Goal: Task Accomplishment & Management: Complete application form

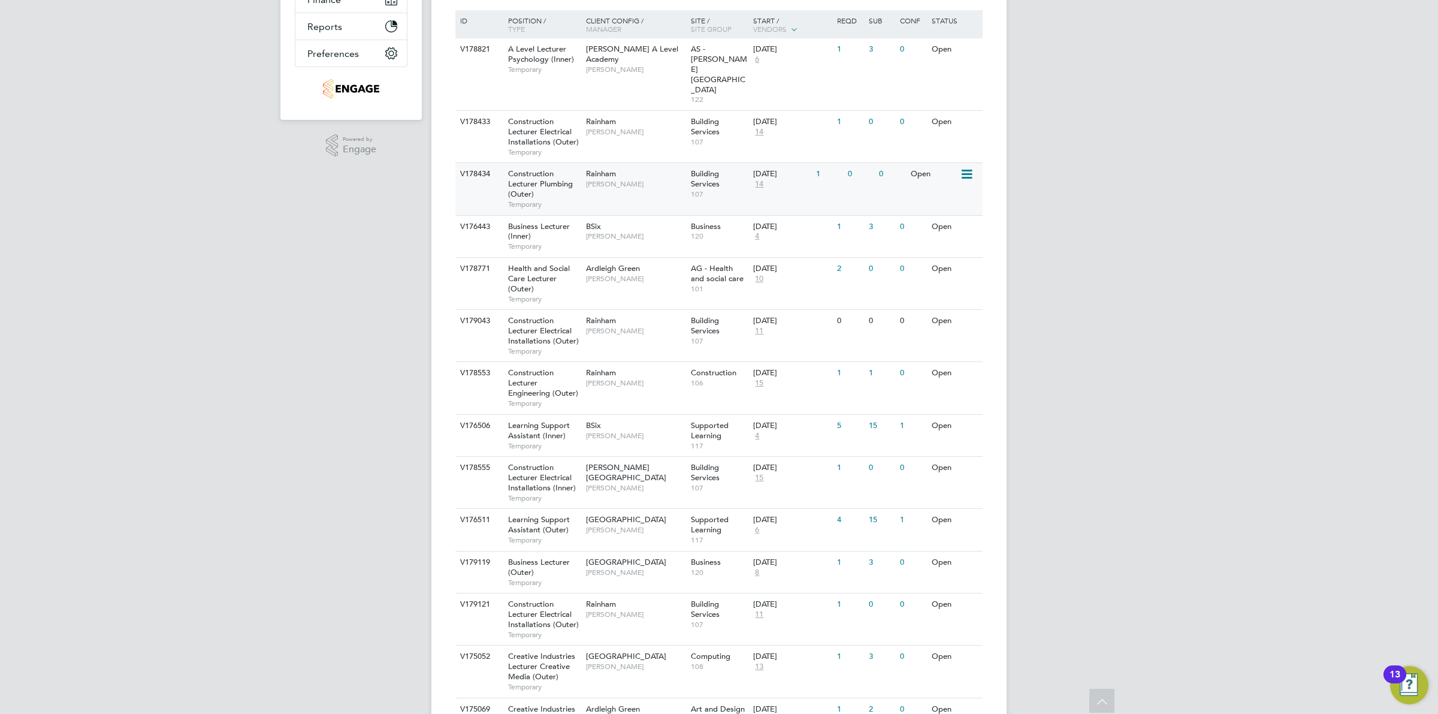
scroll to position [126, 0]
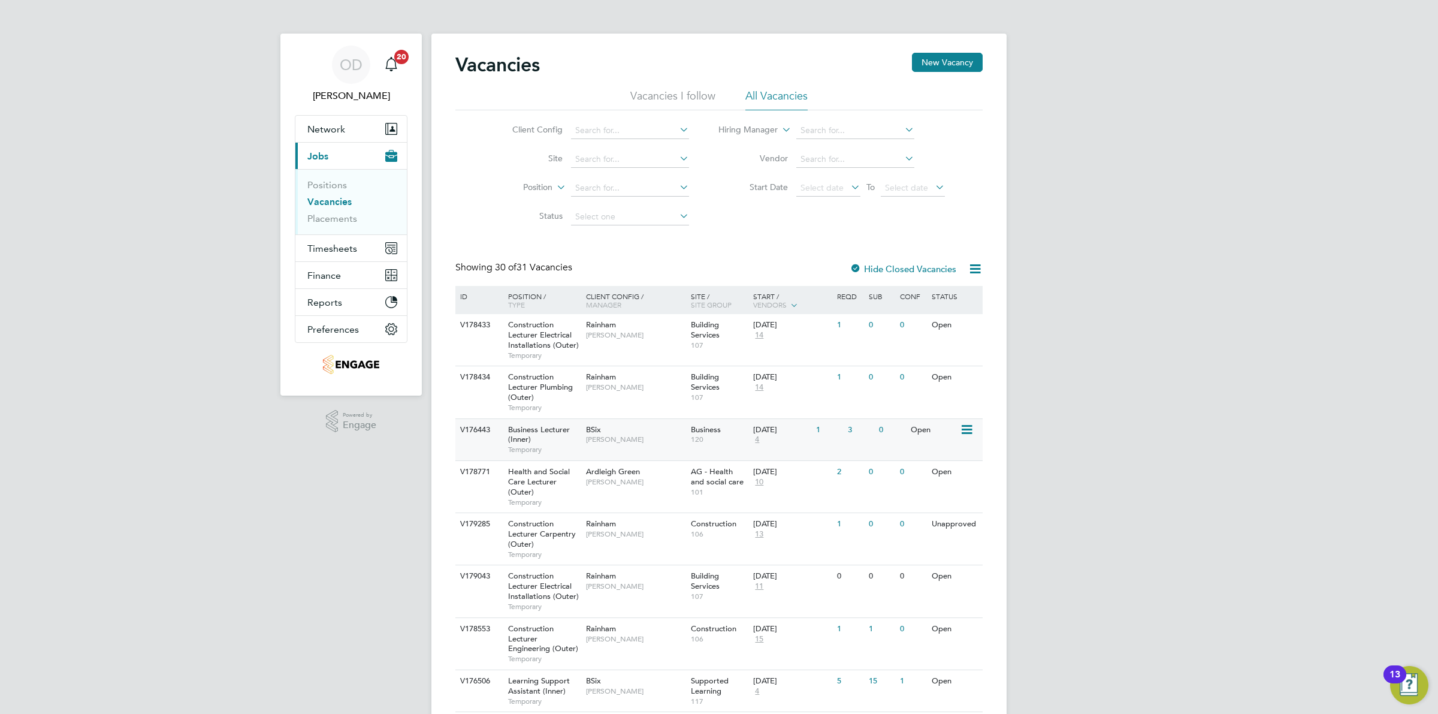
scroll to position [150, 0]
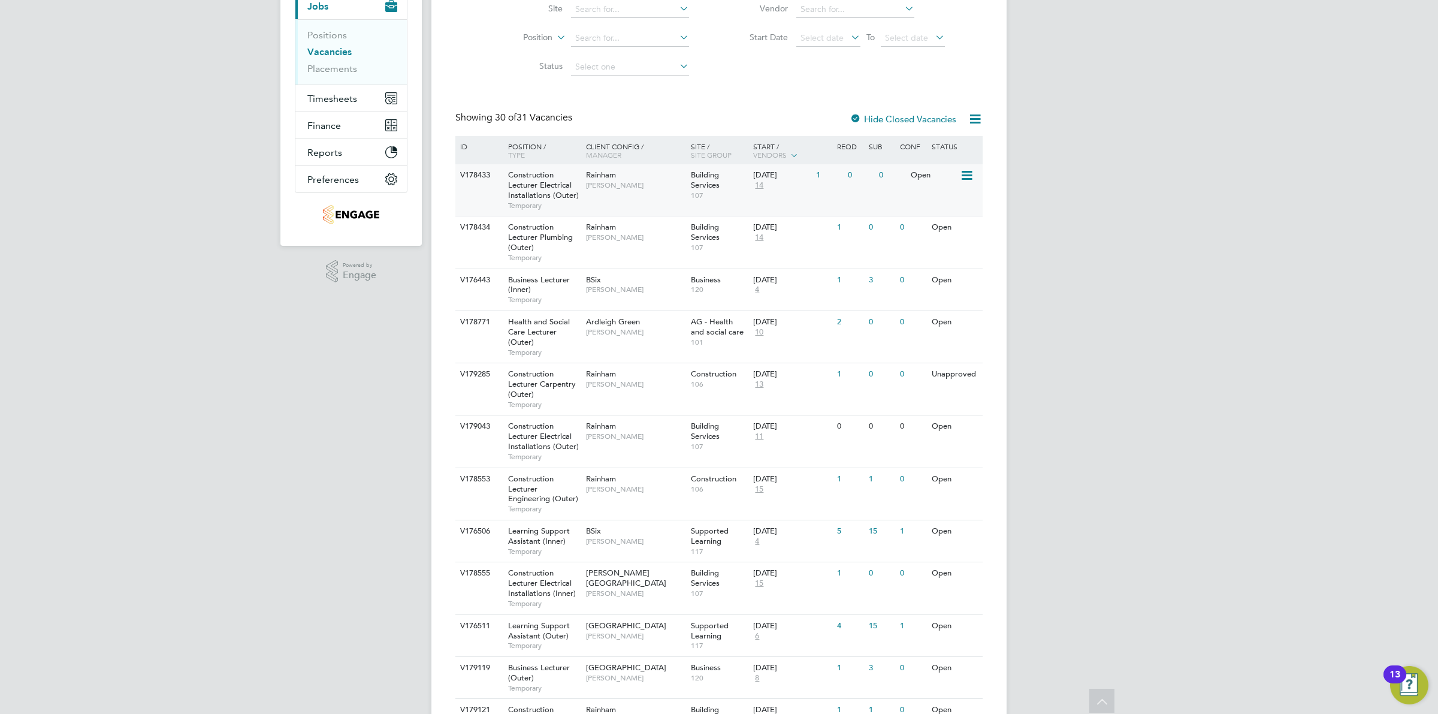
click at [853, 192] on div "V178433 Construction Lecturer Electrical Installations (Outer) Temporary Rainha…" at bounding box center [718, 190] width 527 height 52
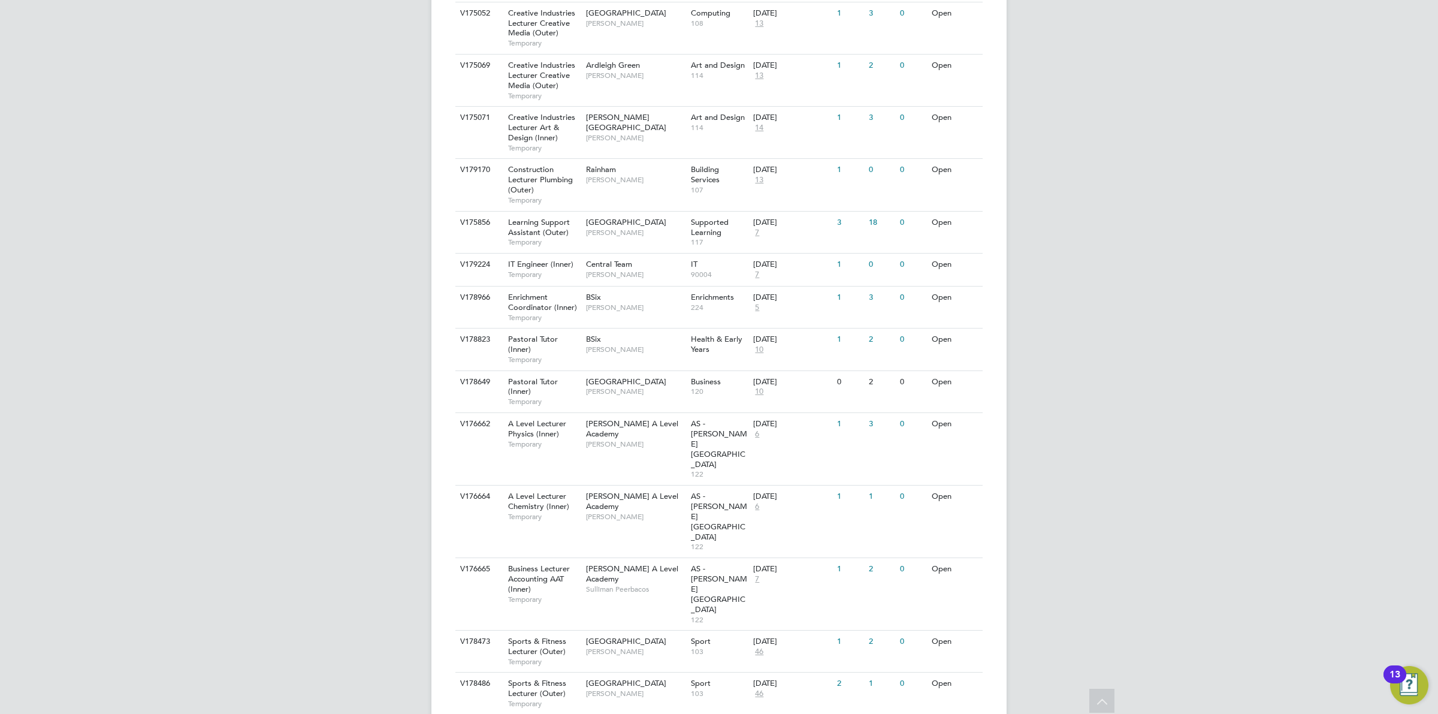
scroll to position [1071, 0]
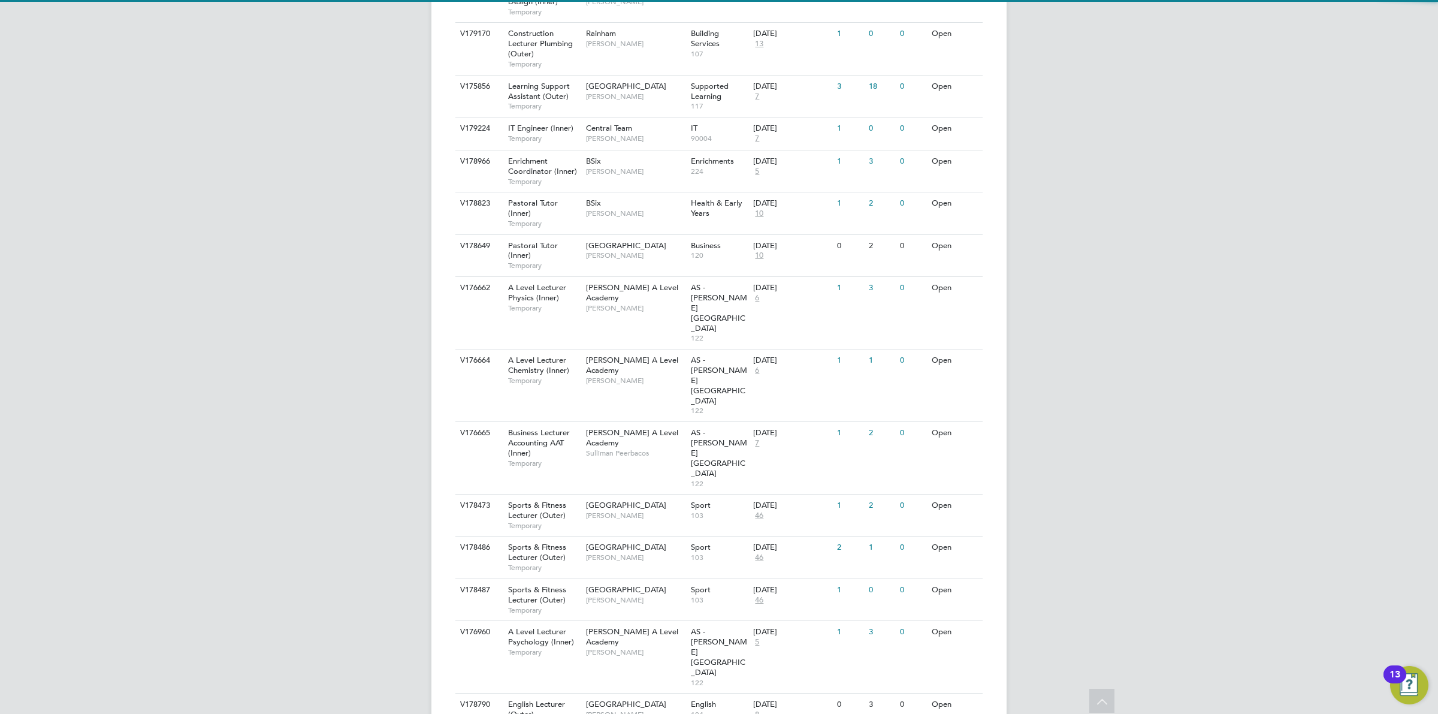
scroll to position [1077, 0]
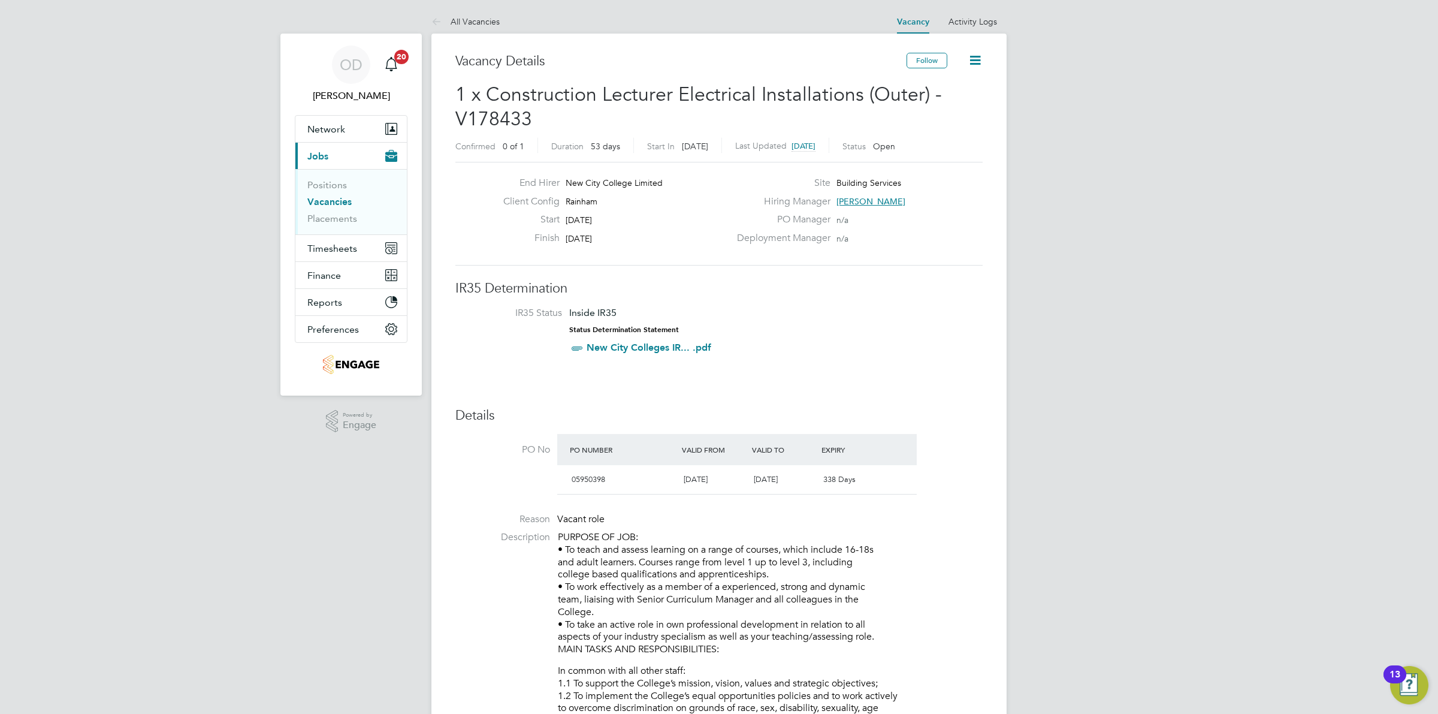
click at [337, 198] on link "Vacancies" at bounding box center [329, 201] width 44 height 11
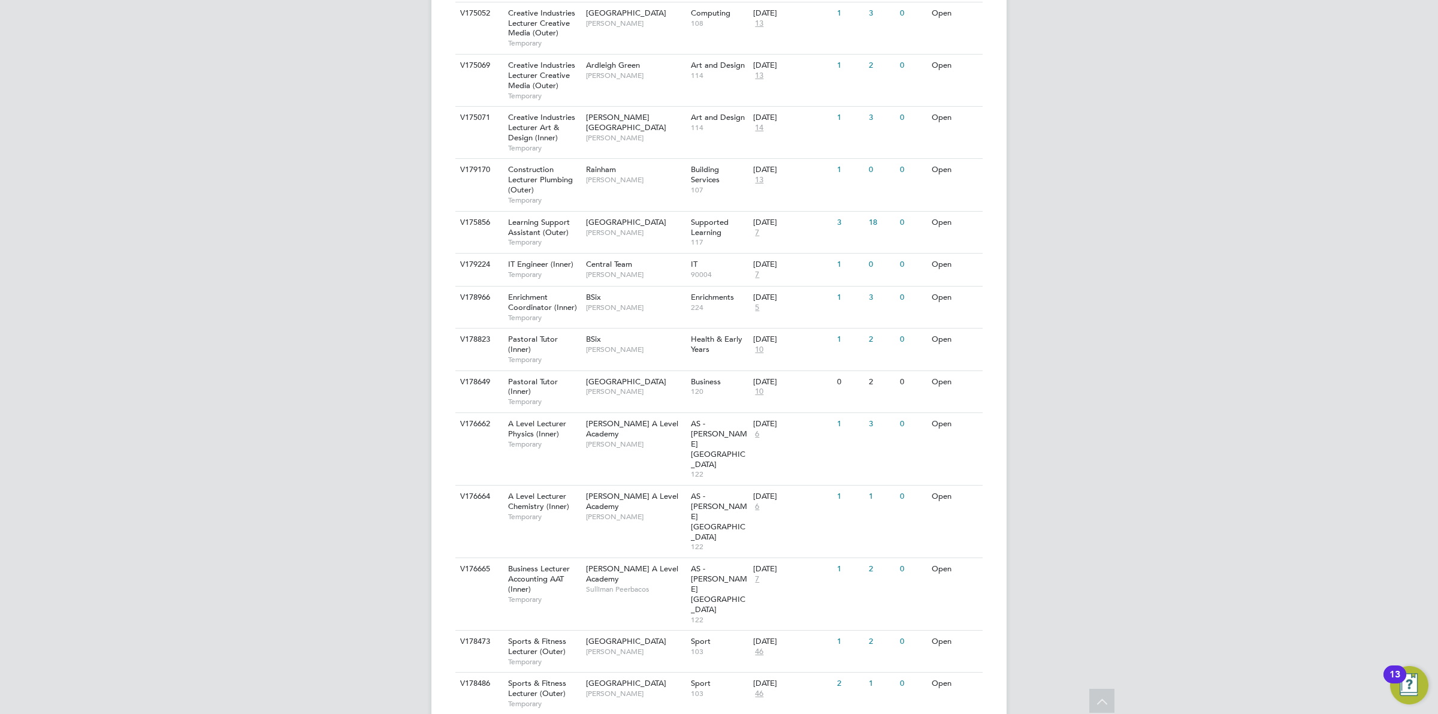
scroll to position [1071, 0]
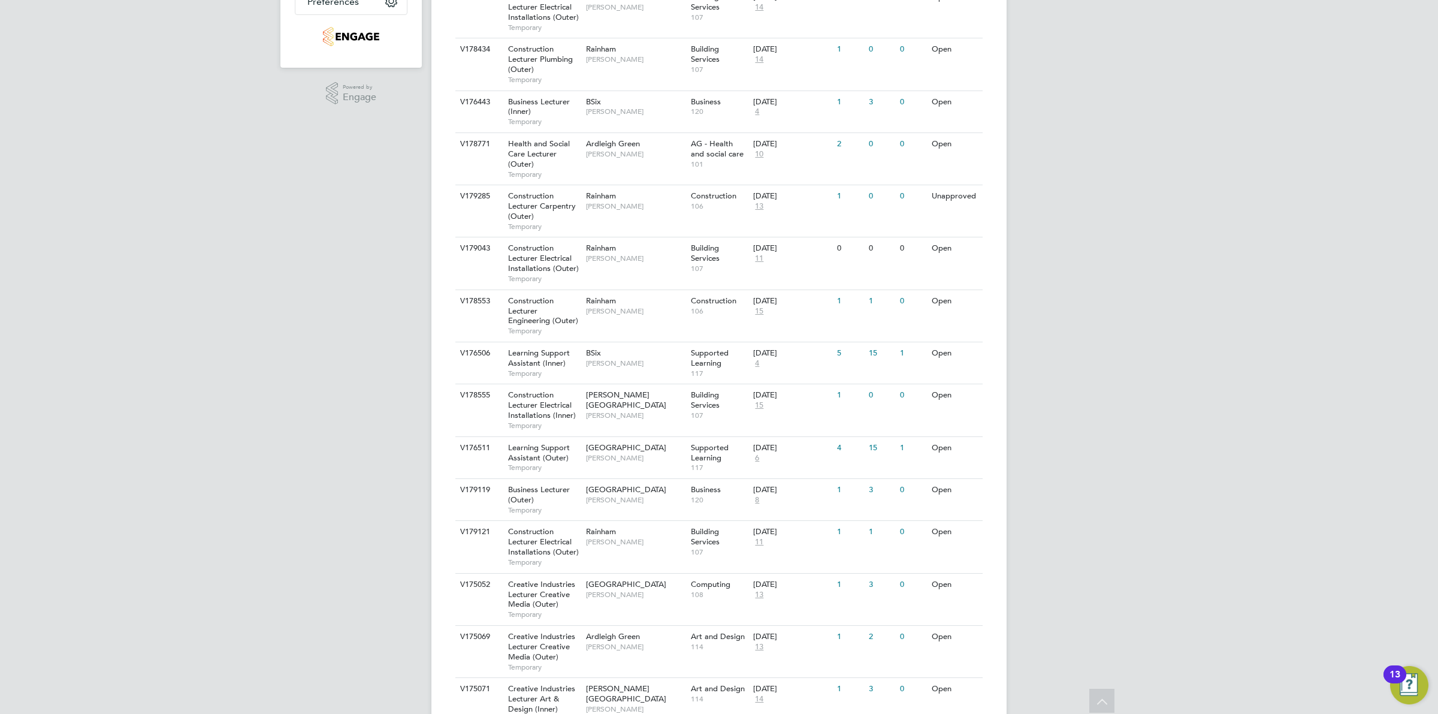
scroll to position [253, 0]
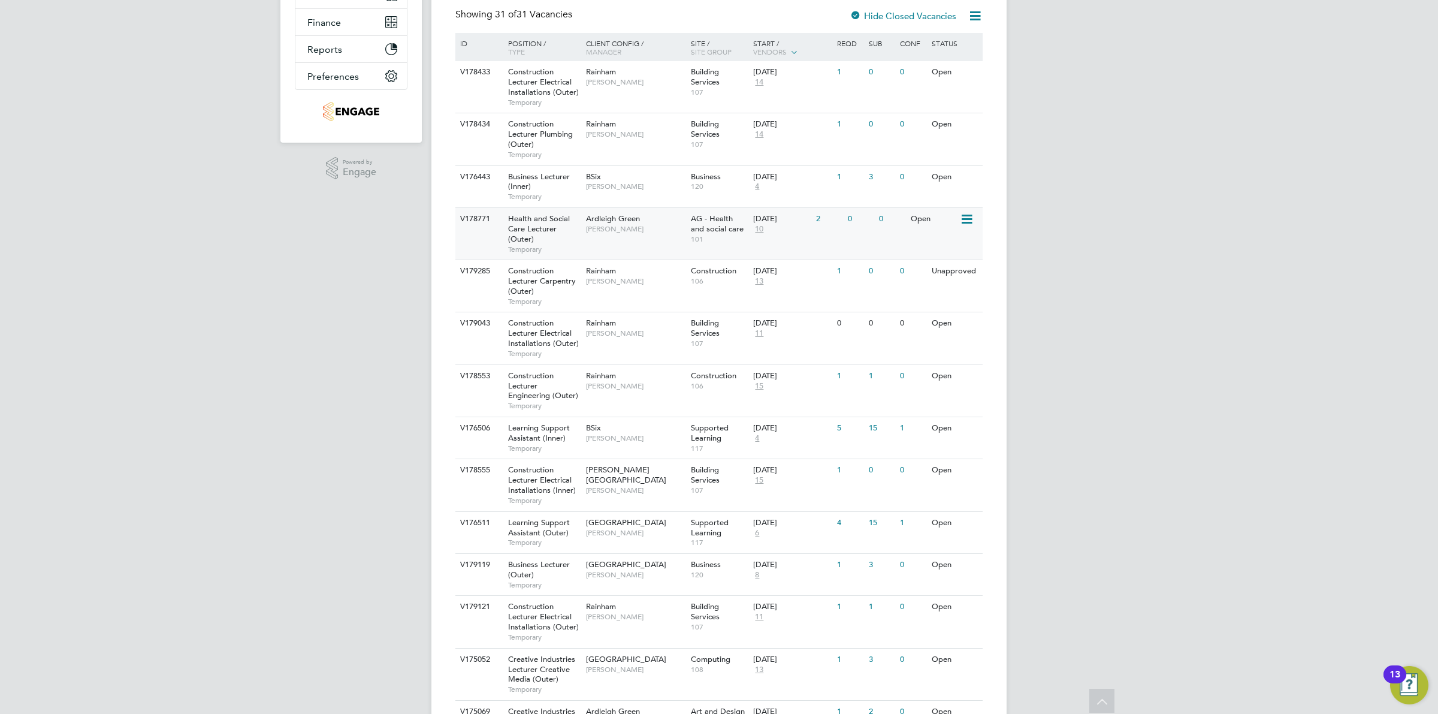
click at [590, 237] on div "Ardleigh Green Roslyn O'Garro" at bounding box center [635, 223] width 105 height 31
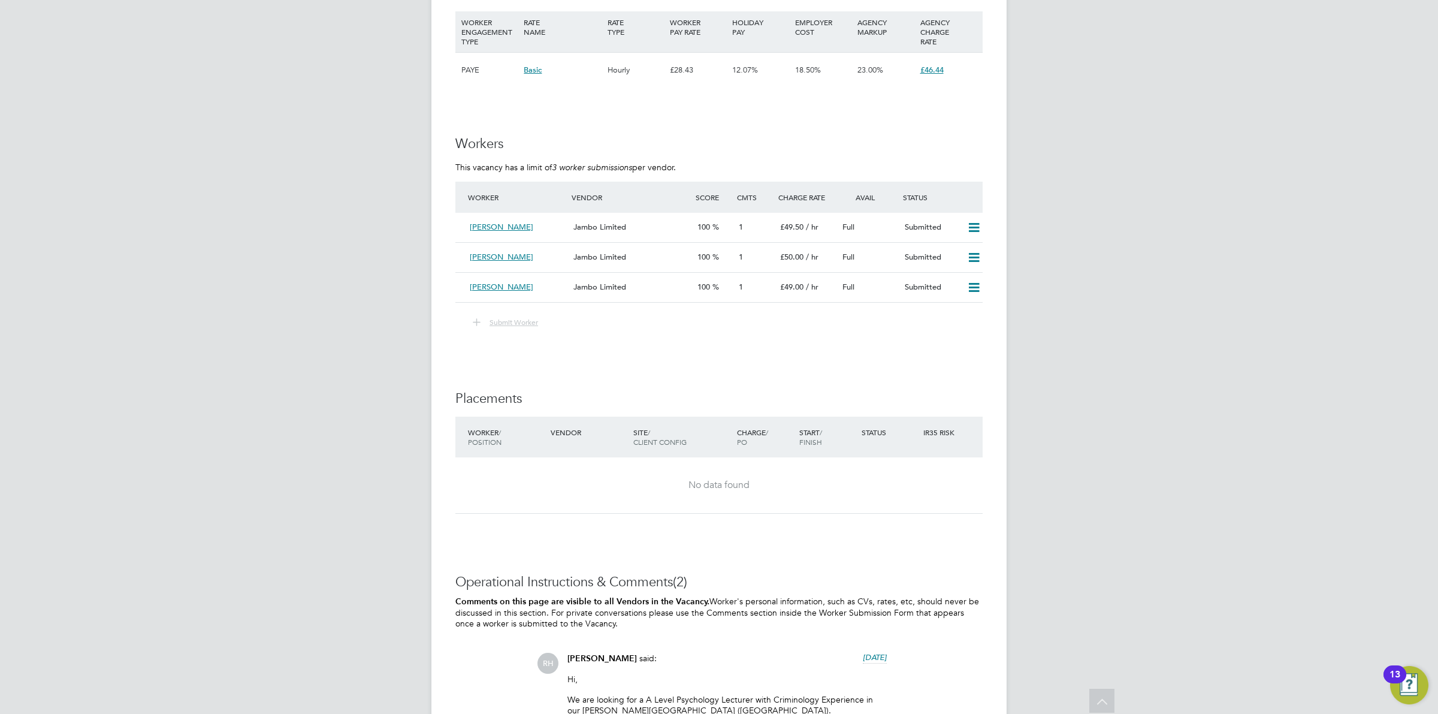
scroll to position [1589, 0]
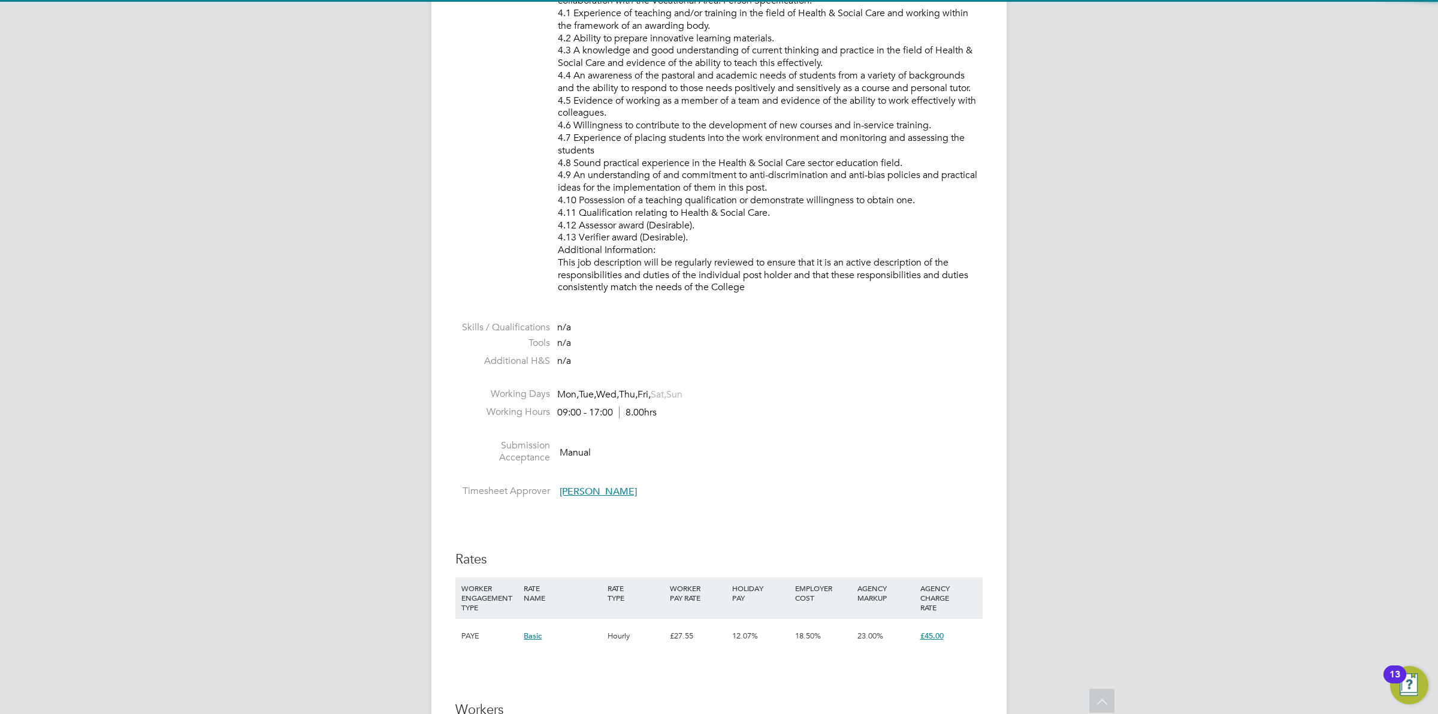
scroll to position [1735, 0]
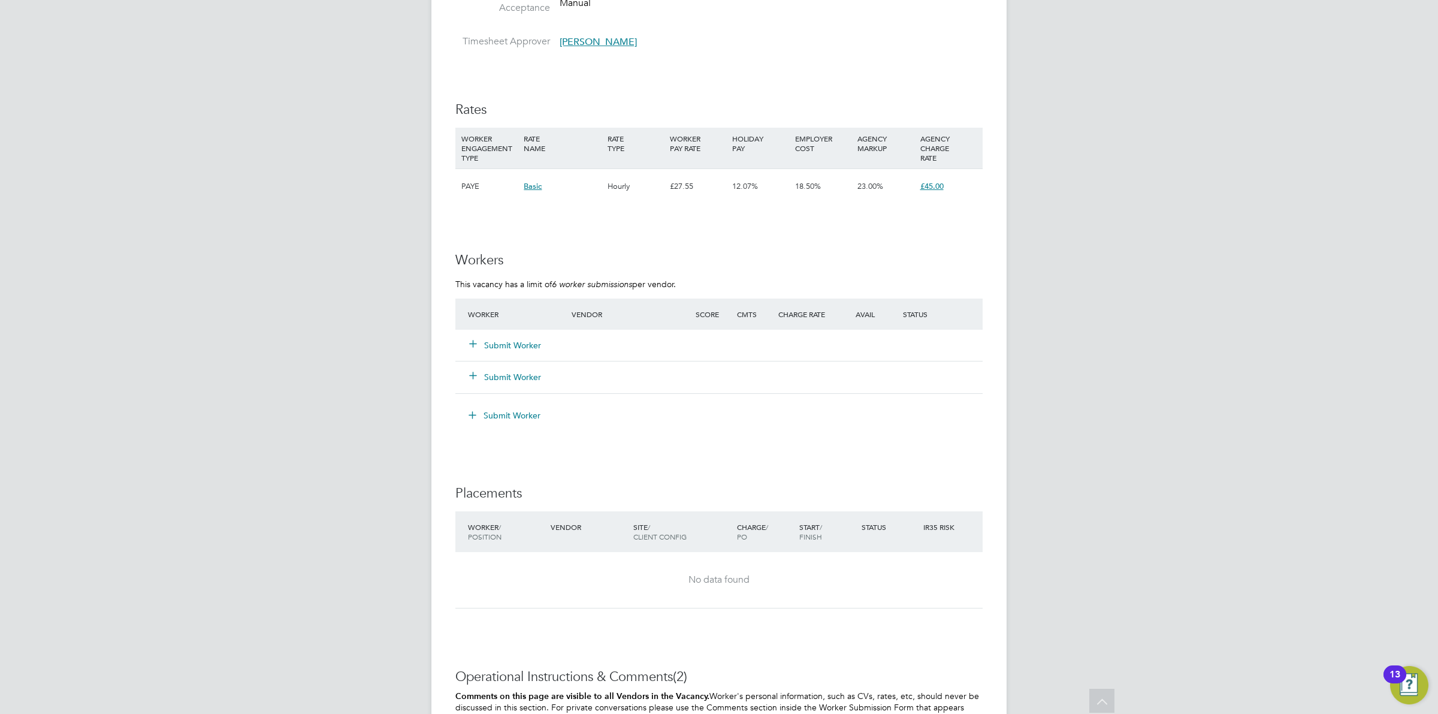
click at [500, 340] on button "Submit Worker" at bounding box center [506, 345] width 72 height 12
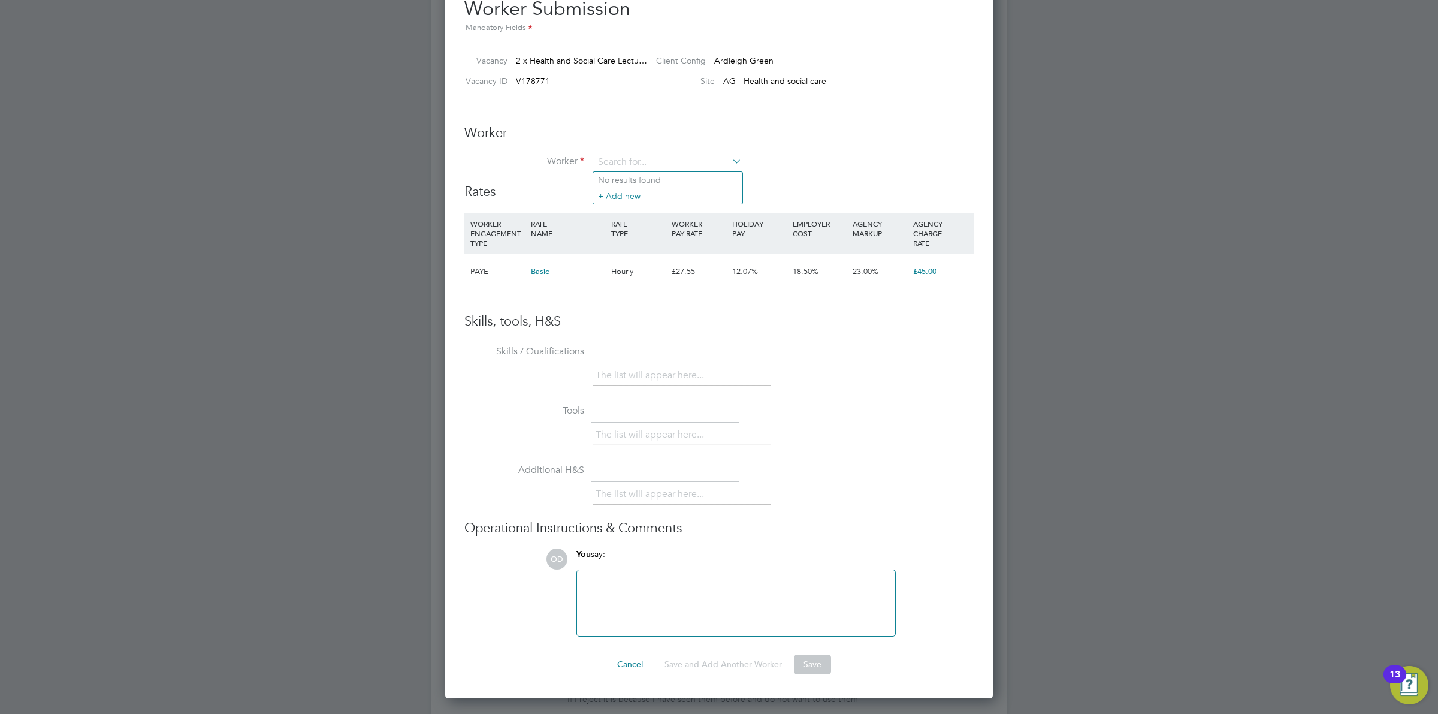
scroll to position [2034, 0]
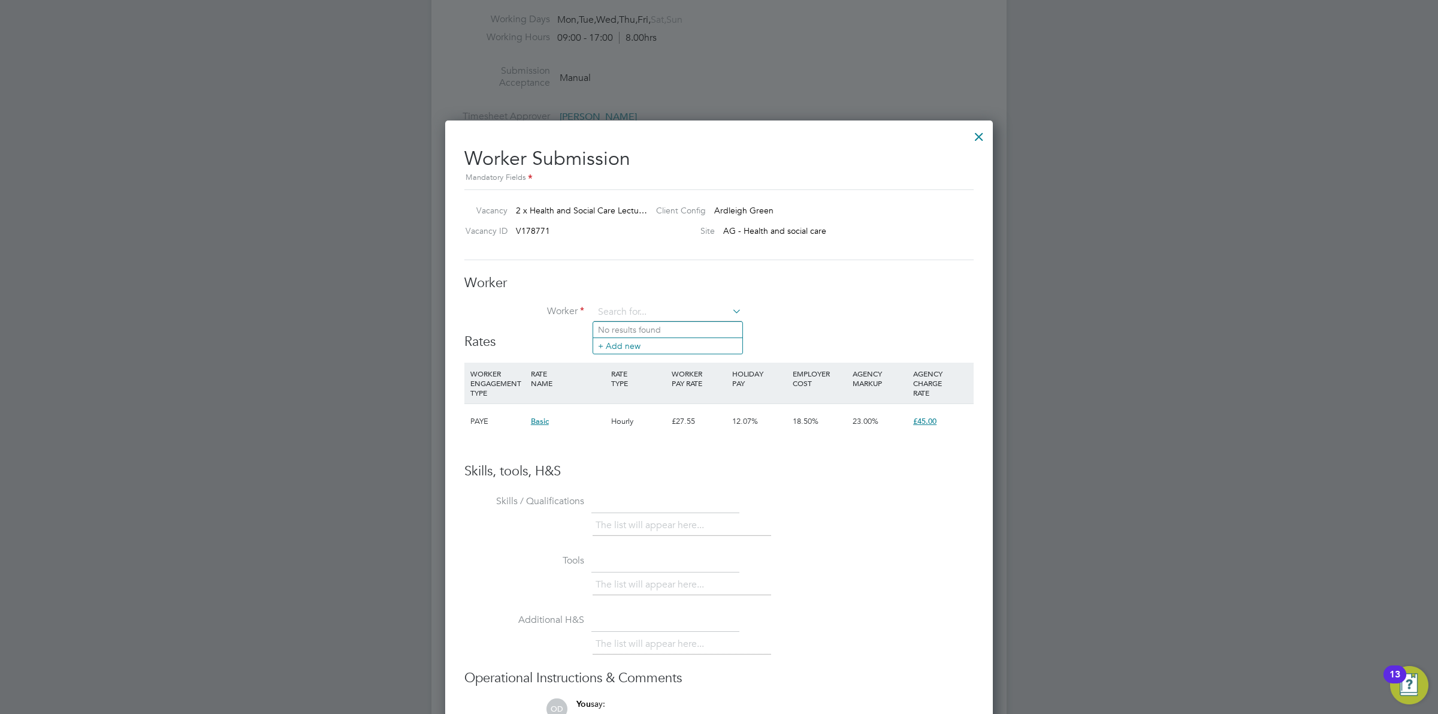
click at [977, 130] on div at bounding box center [979, 134] width 22 height 22
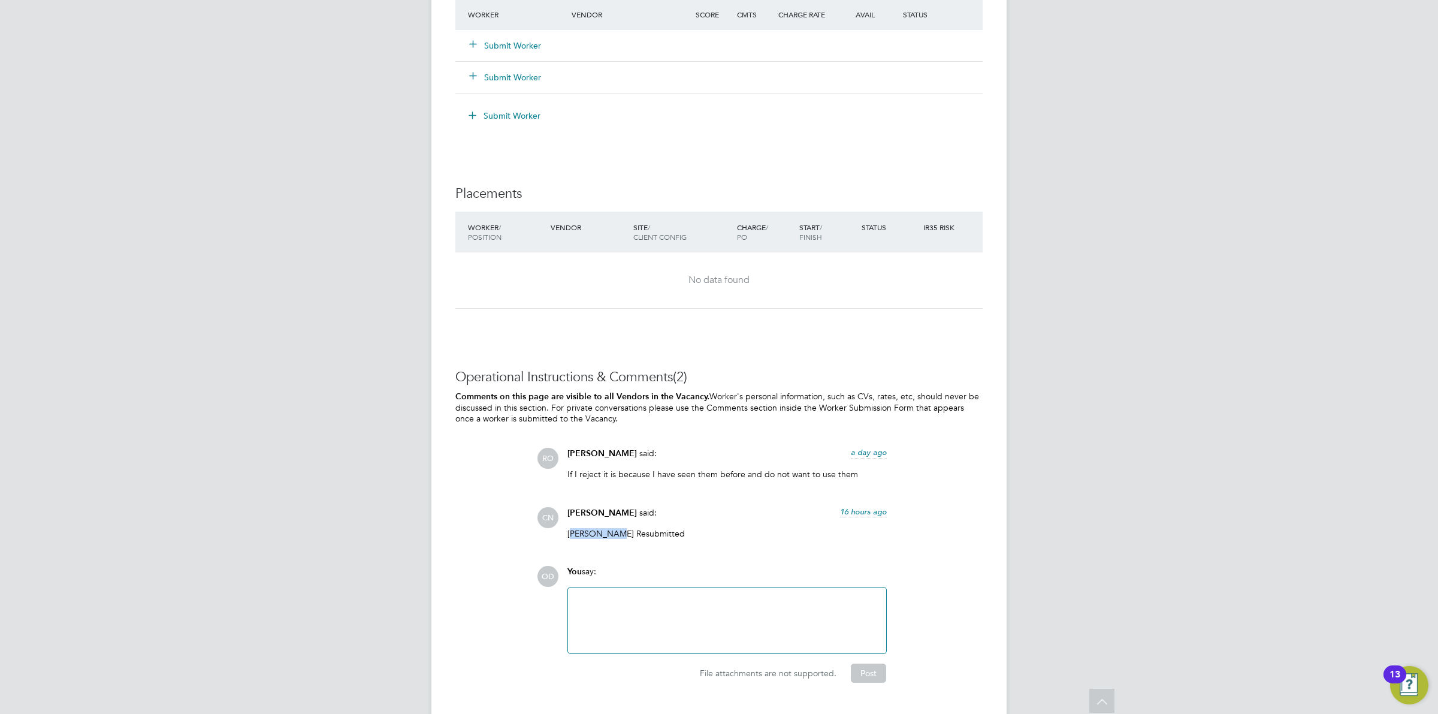
drag, startPoint x: 607, startPoint y: 537, endPoint x: 570, endPoint y: 537, distance: 36.6
click at [570, 537] on p "[PERSON_NAME] Resubmitted" at bounding box center [726, 533] width 319 height 11
click at [506, 46] on button "Submit Worker" at bounding box center [506, 46] width 72 height 12
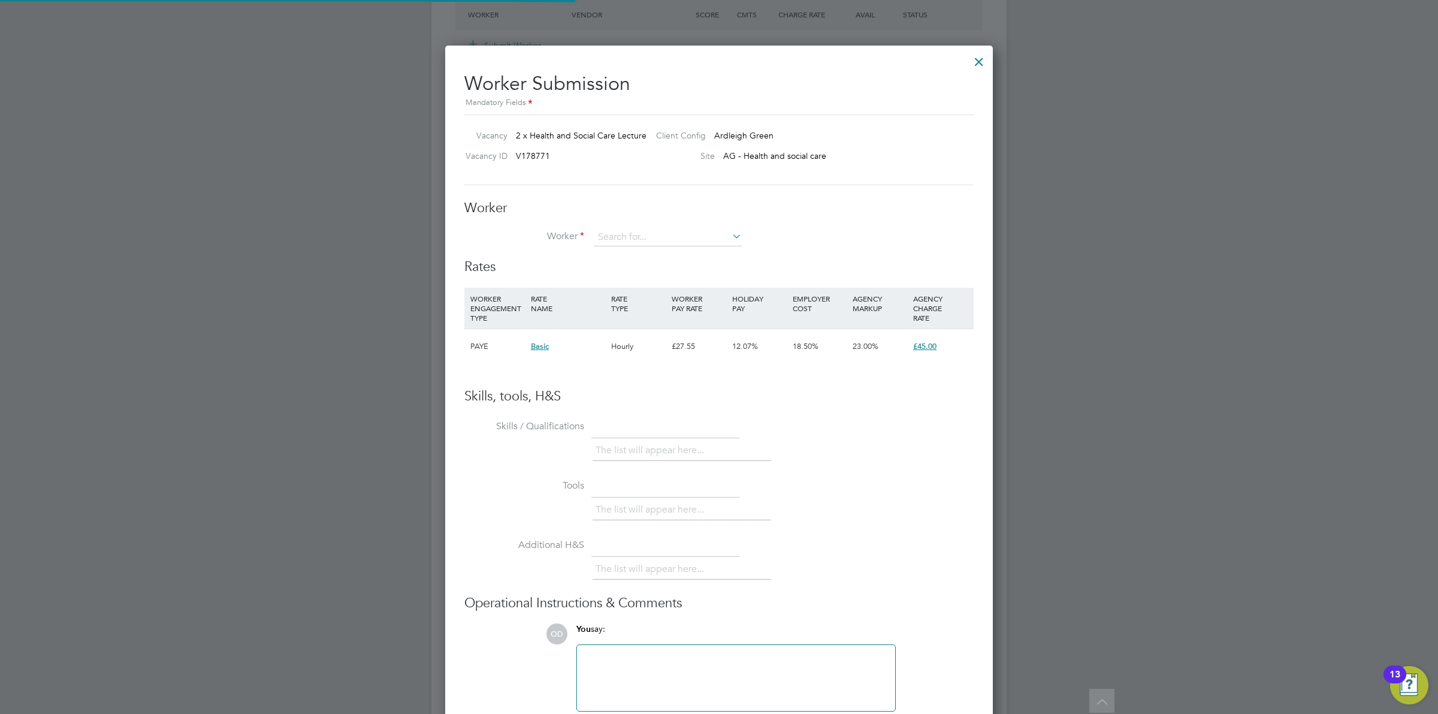
scroll to position [0, 0]
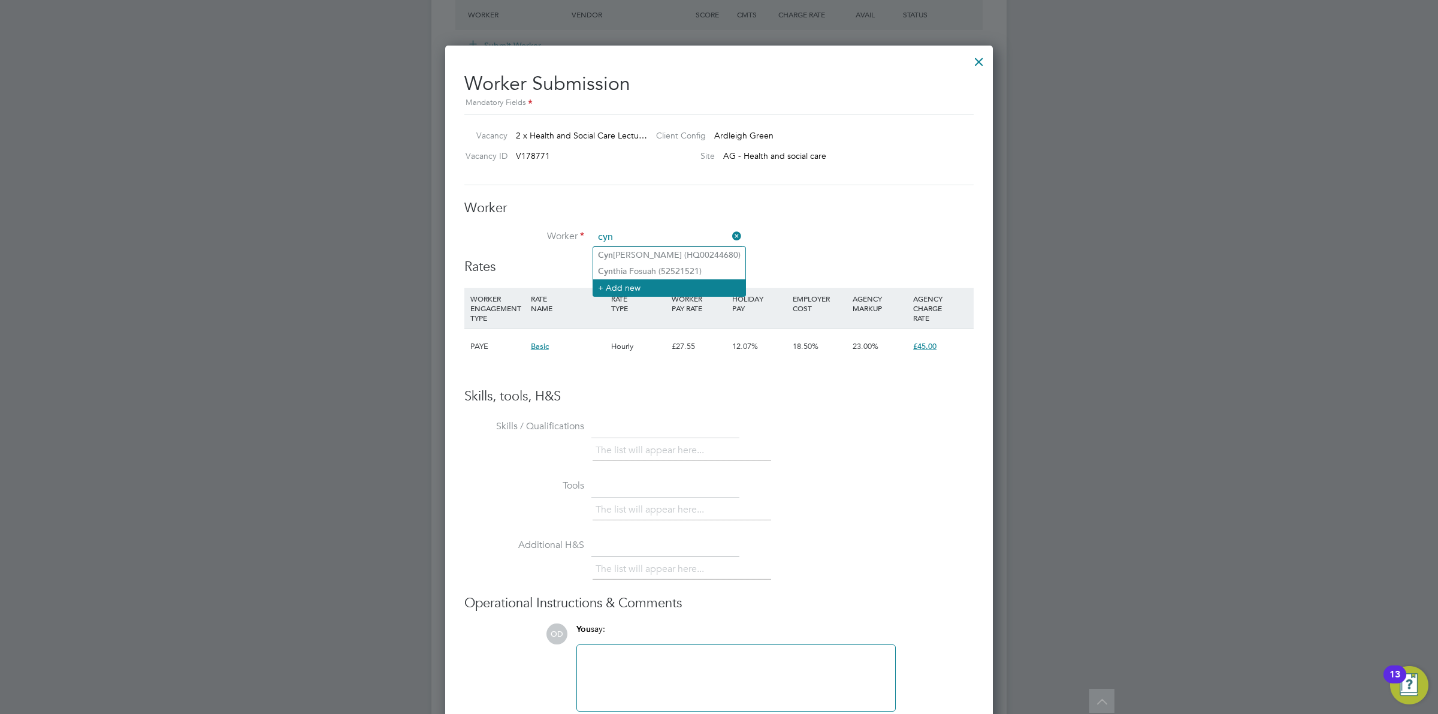
type input "cyn"
click at [711, 283] on li "+ Add new" at bounding box center [669, 287] width 152 height 16
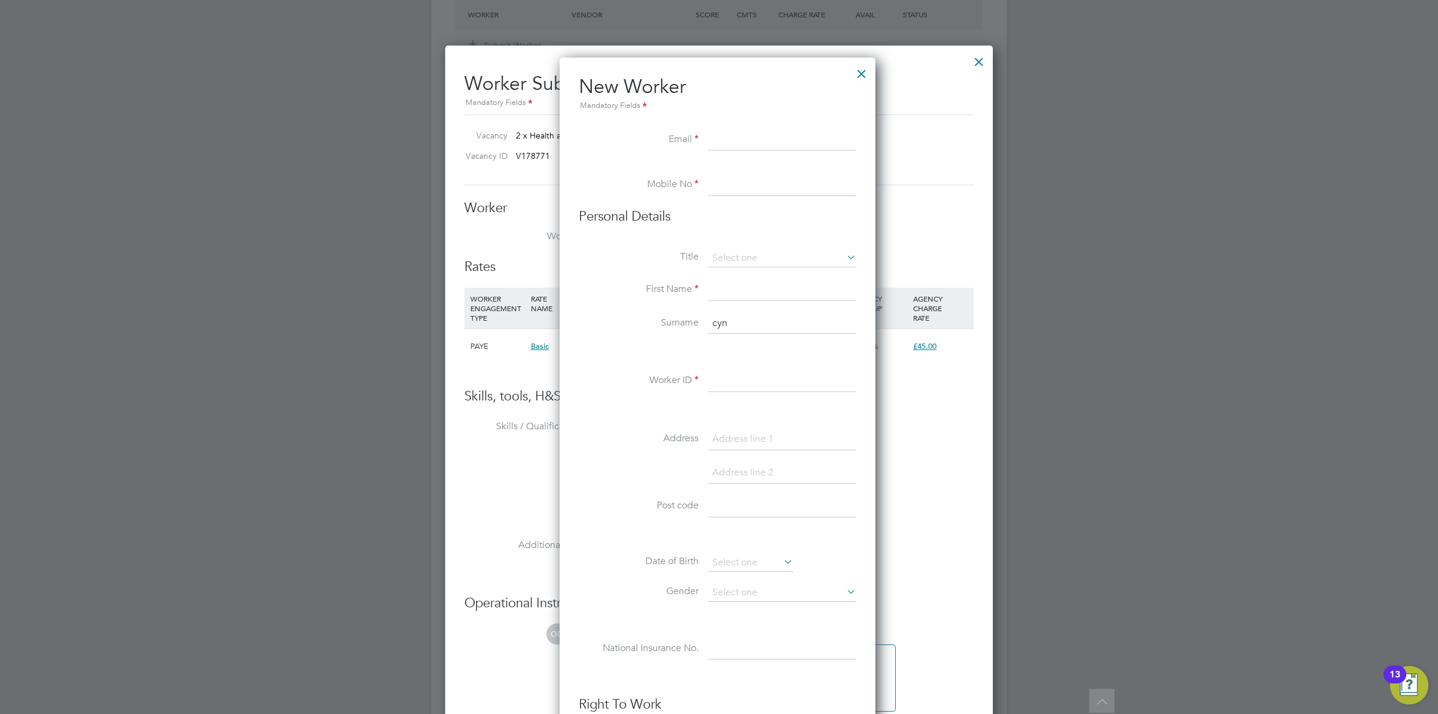
click at [777, 137] on input at bounding box center [782, 140] width 148 height 22
paste input "[PERSON_NAME][EMAIL_ADDRESS][DOMAIN_NAME]"
type input "[PERSON_NAME][EMAIL_ADDRESS][DOMAIN_NAME]"
click at [768, 174] on li at bounding box center [717, 168] width 277 height 12
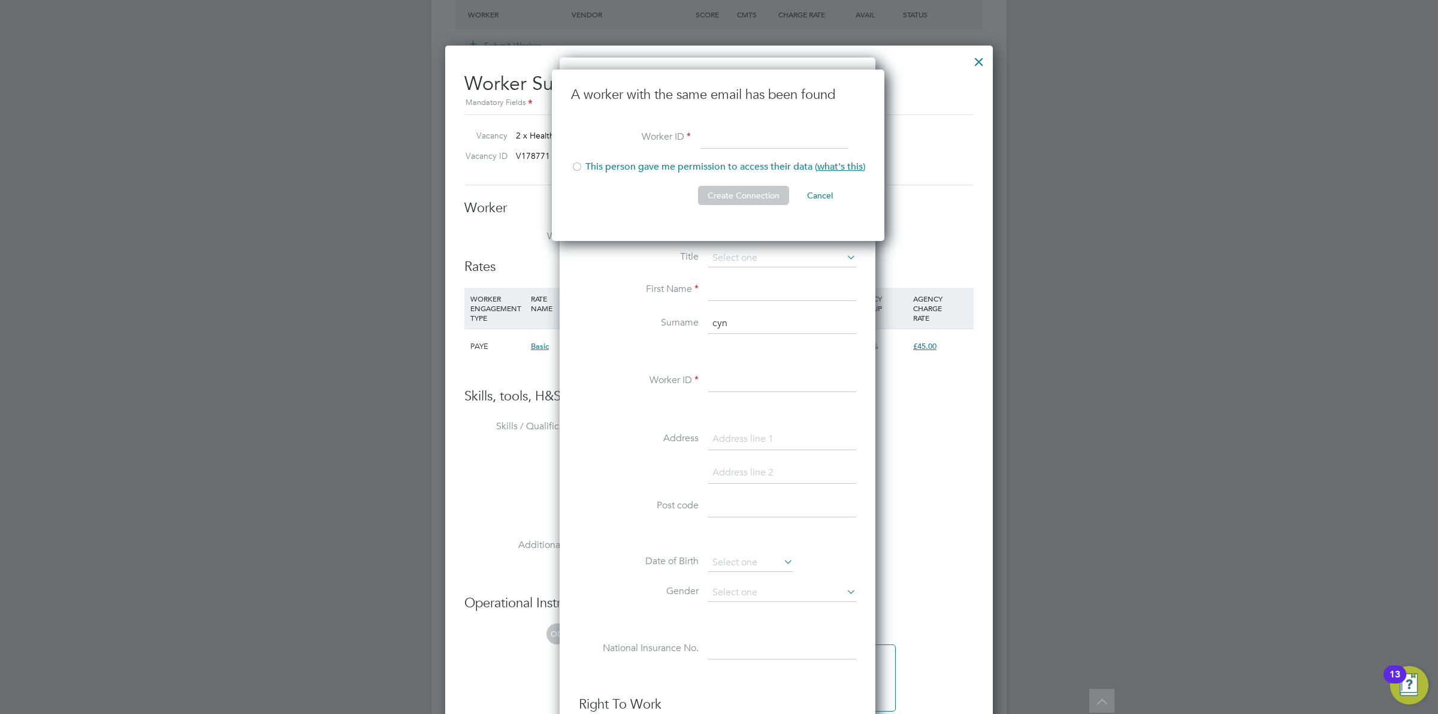
click at [603, 164] on li "This person gave me permission to access their data ( what's this )" at bounding box center [718, 173] width 294 height 25
click at [728, 142] on input at bounding box center [775, 139] width 148 height 22
type input "t134t431t"
click at [747, 195] on button "Create Connection" at bounding box center [743, 195] width 91 height 19
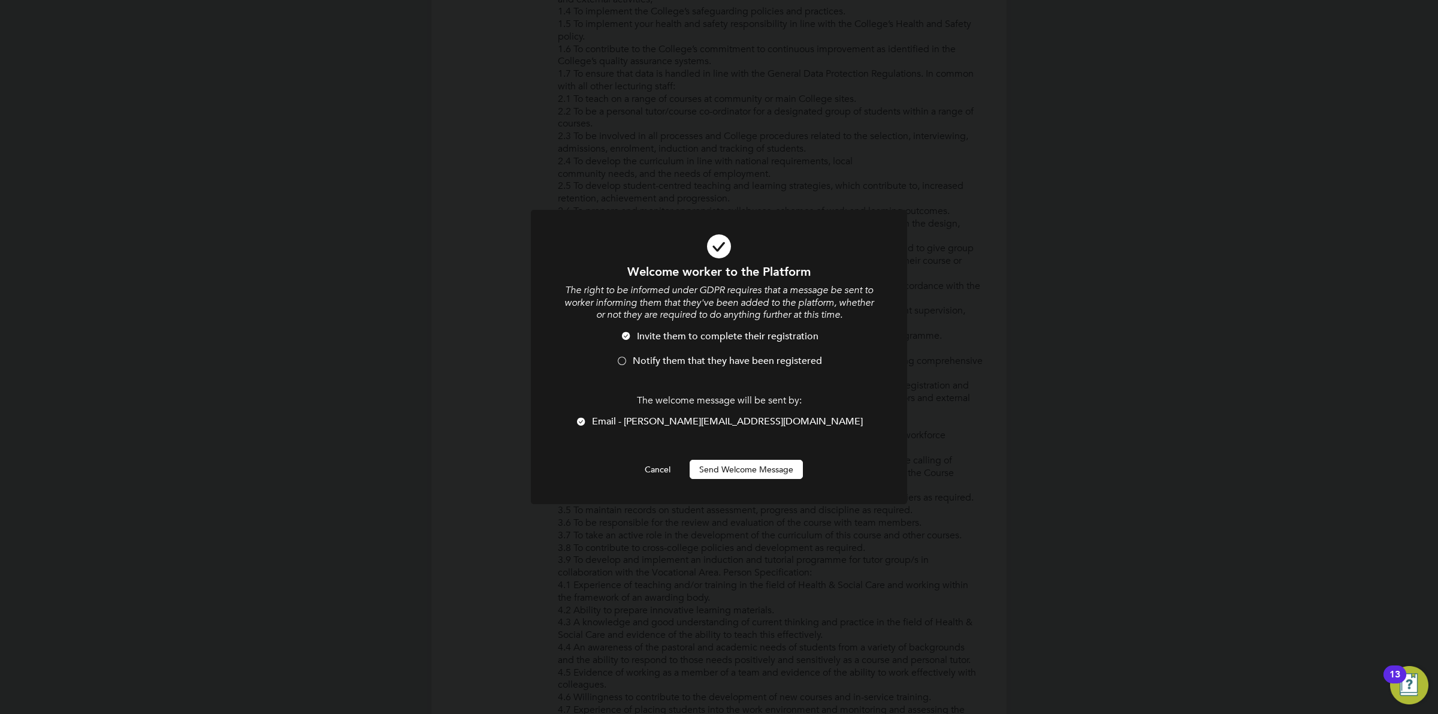
click at [630, 355] on li "Notify them that they have been registered" at bounding box center [719, 367] width 312 height 25
click at [713, 464] on button "Send Welcome Message" at bounding box center [746, 469] width 113 height 19
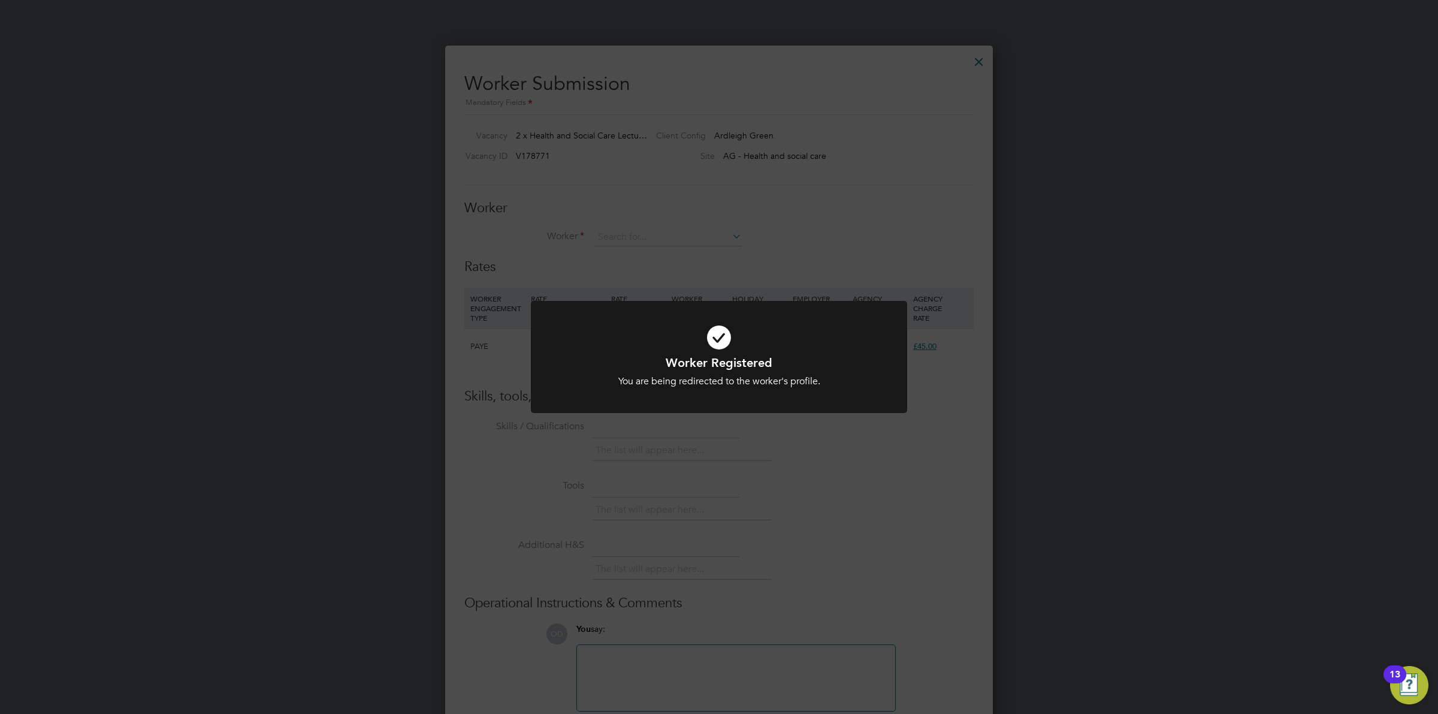
click at [713, 463] on div "Worker Registered You are being redirected to the worker's profile. Cancel Okay" at bounding box center [719, 357] width 1438 height 714
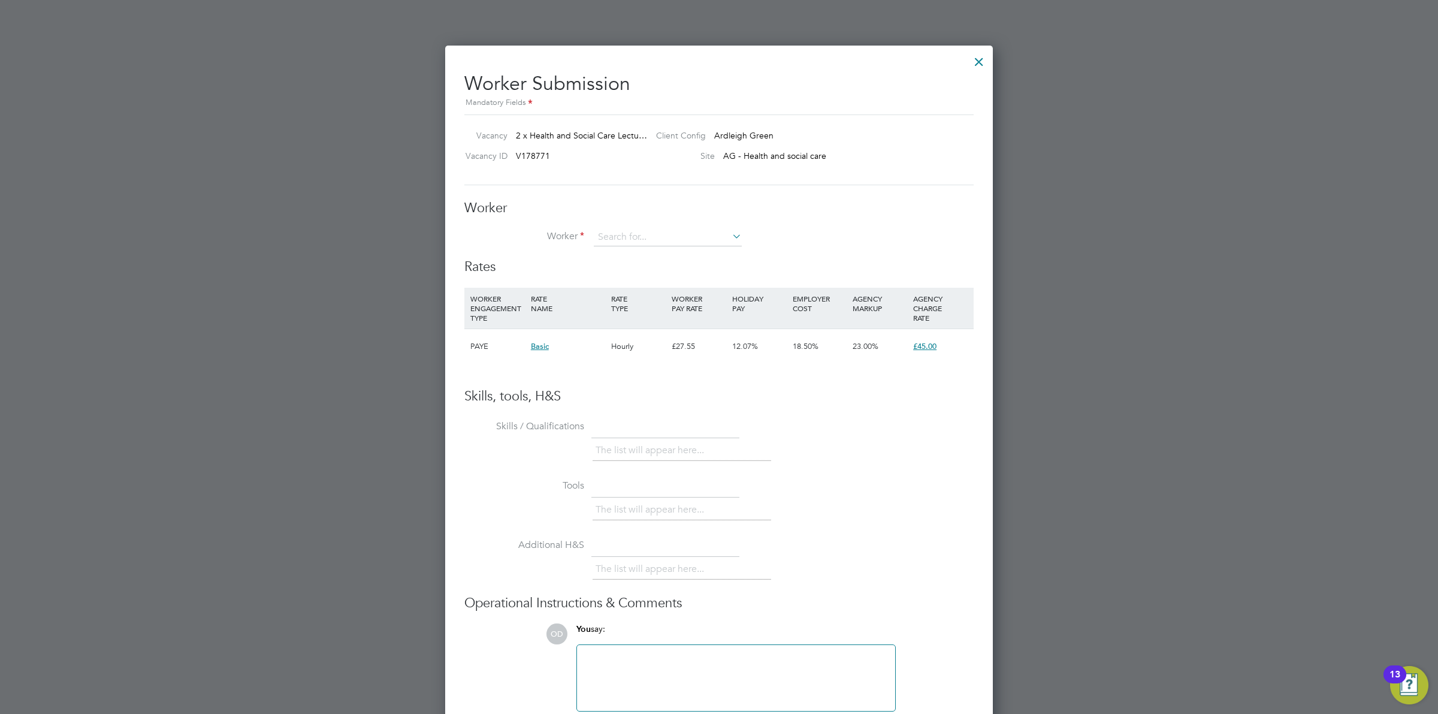
click at [982, 67] on div at bounding box center [979, 59] width 22 height 22
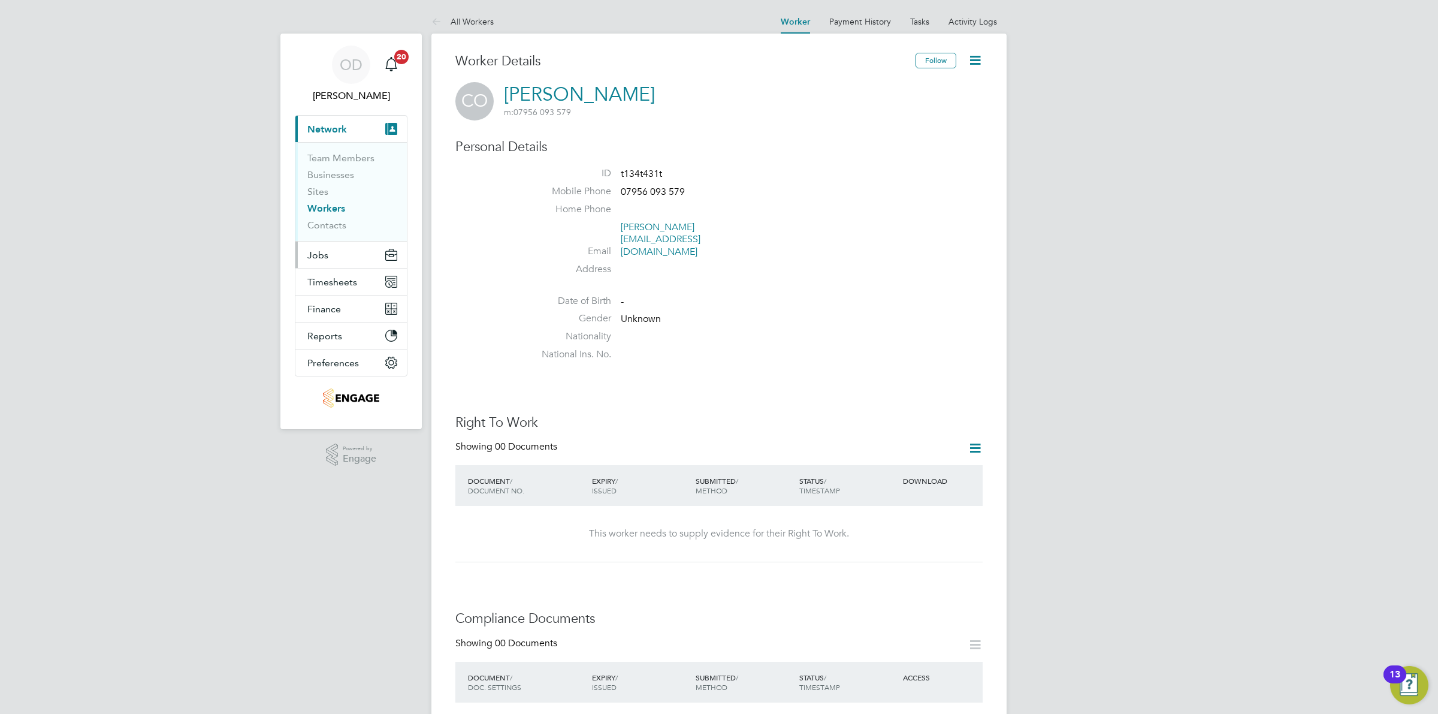
click at [342, 246] on button "Jobs" at bounding box center [350, 254] width 111 height 26
click at [336, 198] on link "Vacancies" at bounding box center [328, 201] width 43 height 11
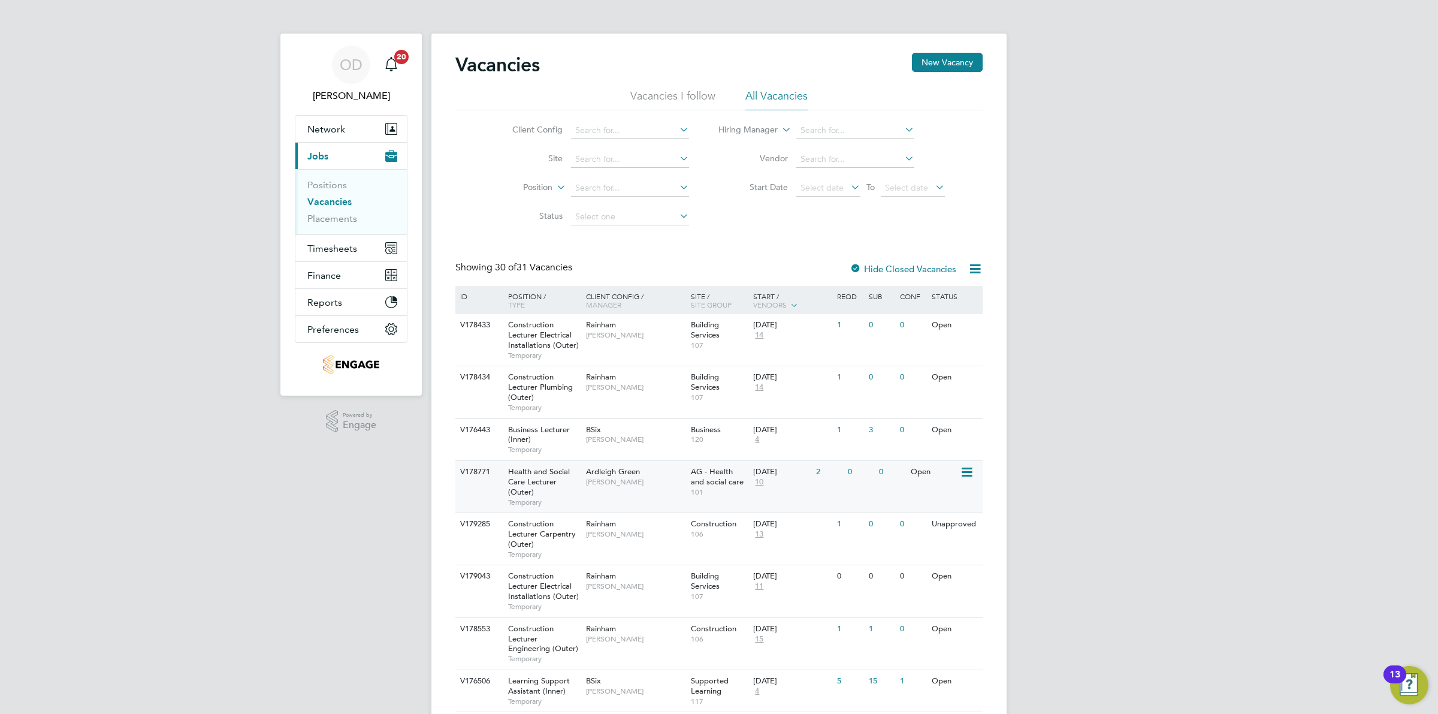
click at [635, 482] on span "[PERSON_NAME]" at bounding box center [635, 482] width 99 height 10
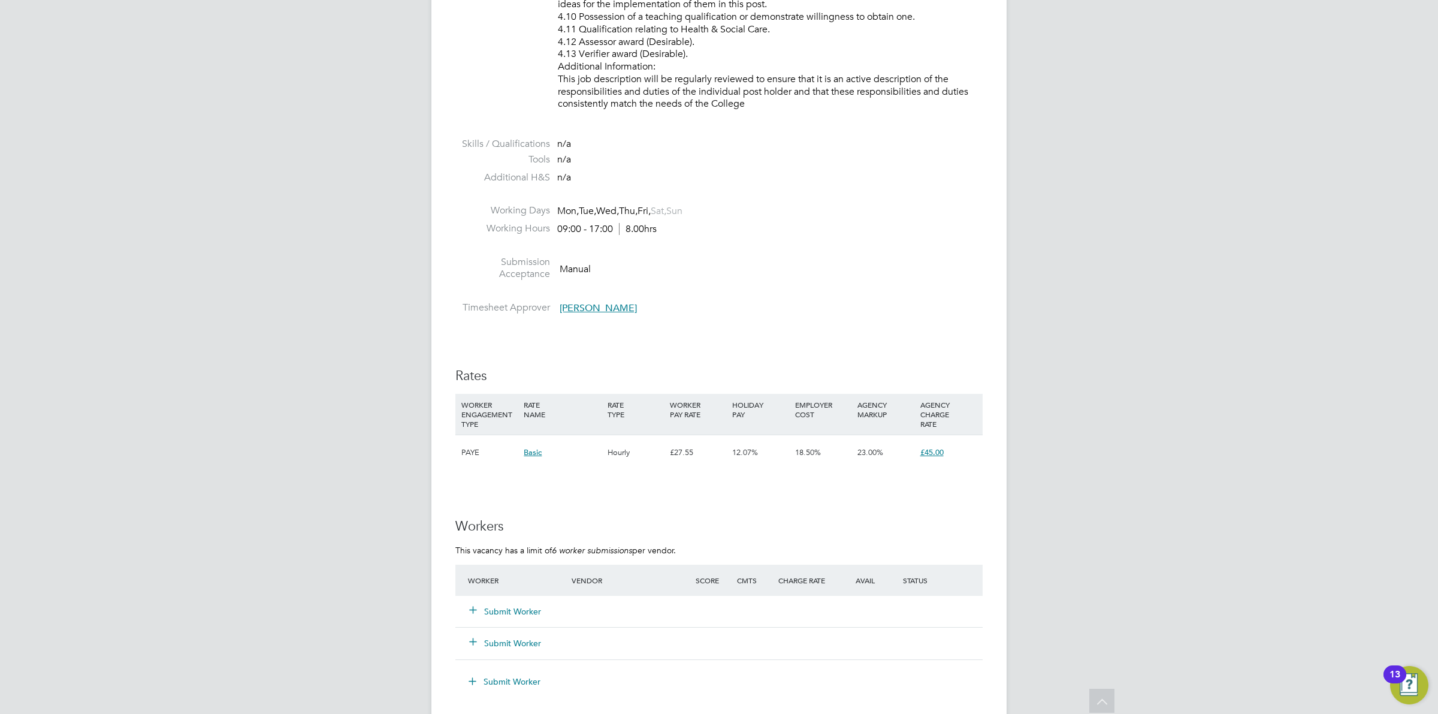
scroll to position [1544, 0]
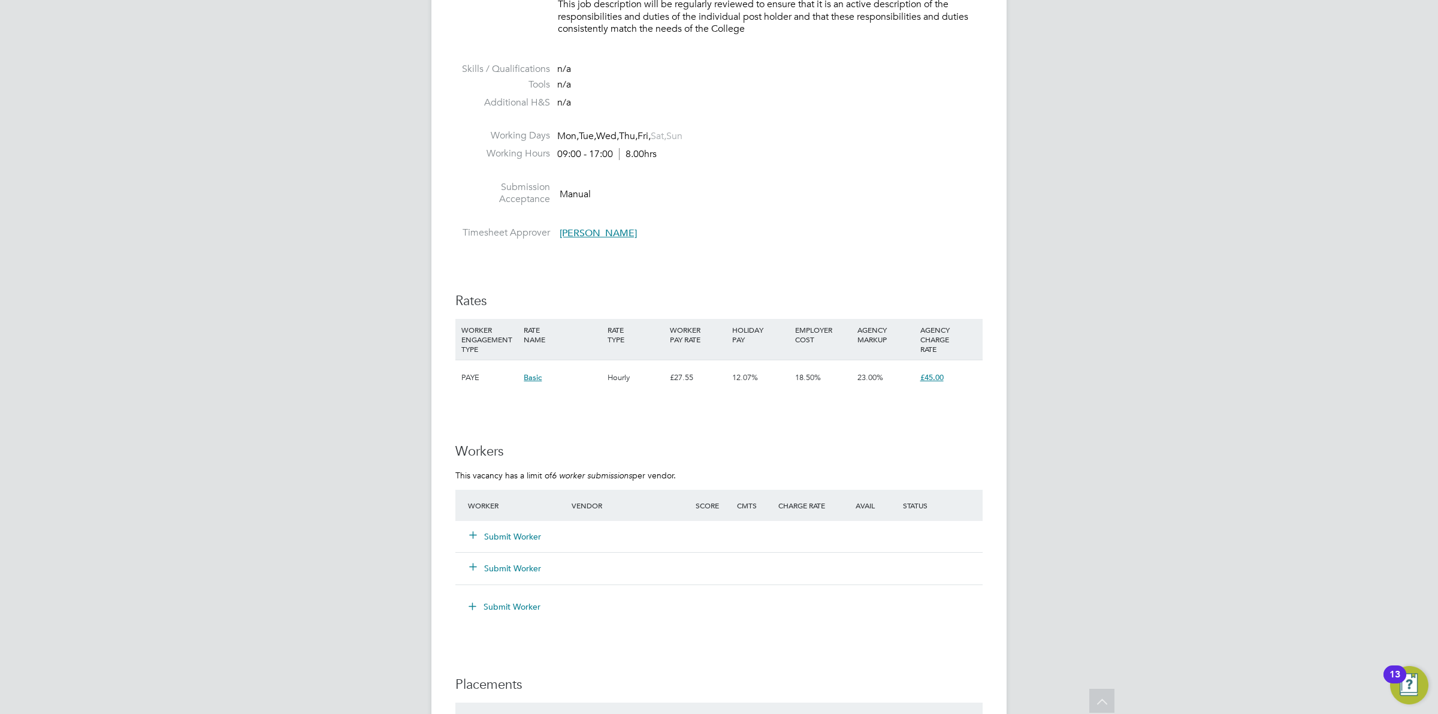
click at [510, 534] on button "Submit Worker" at bounding box center [506, 536] width 72 height 12
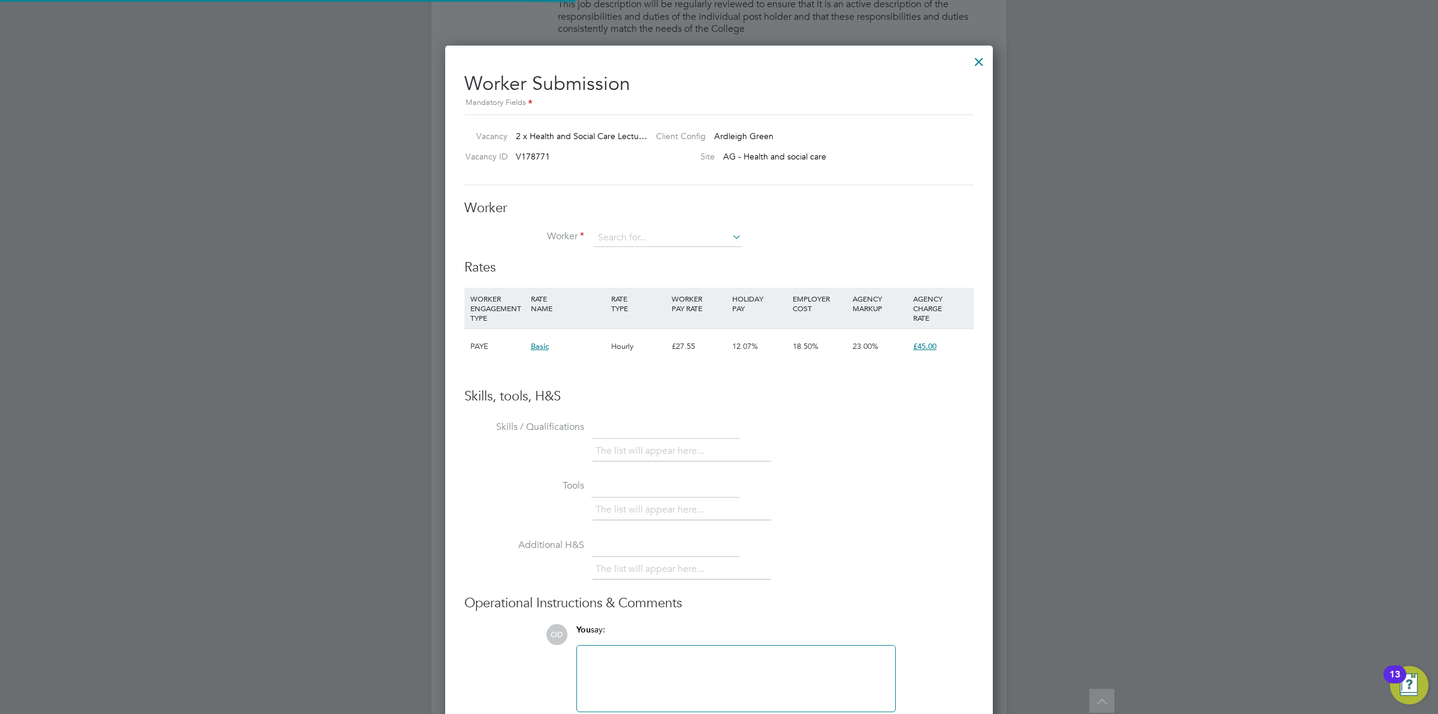
scroll to position [729, 548]
click at [669, 259] on li "Cyn thia Oyeyiola (t134t431t)" at bounding box center [669, 255] width 152 height 16
type input "[PERSON_NAME] (t134t431t)"
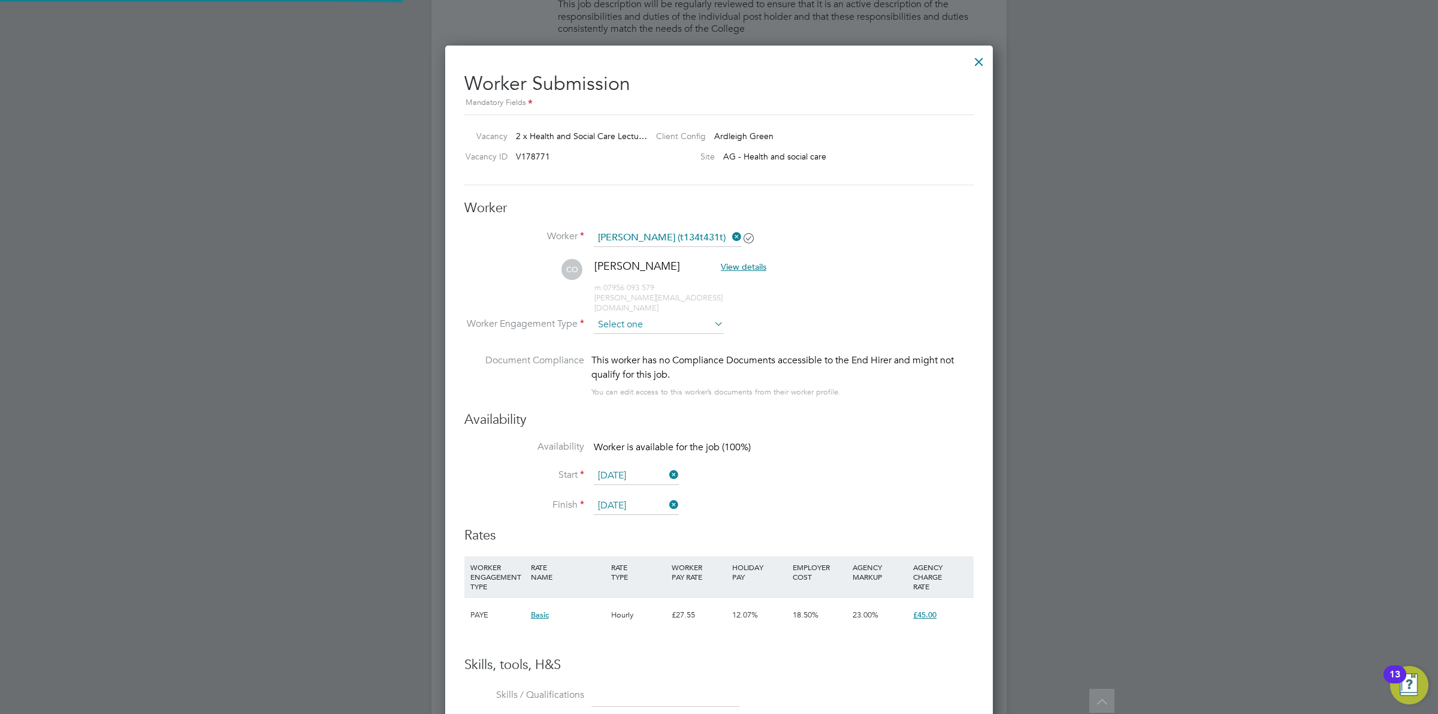
scroll to position [997, 548]
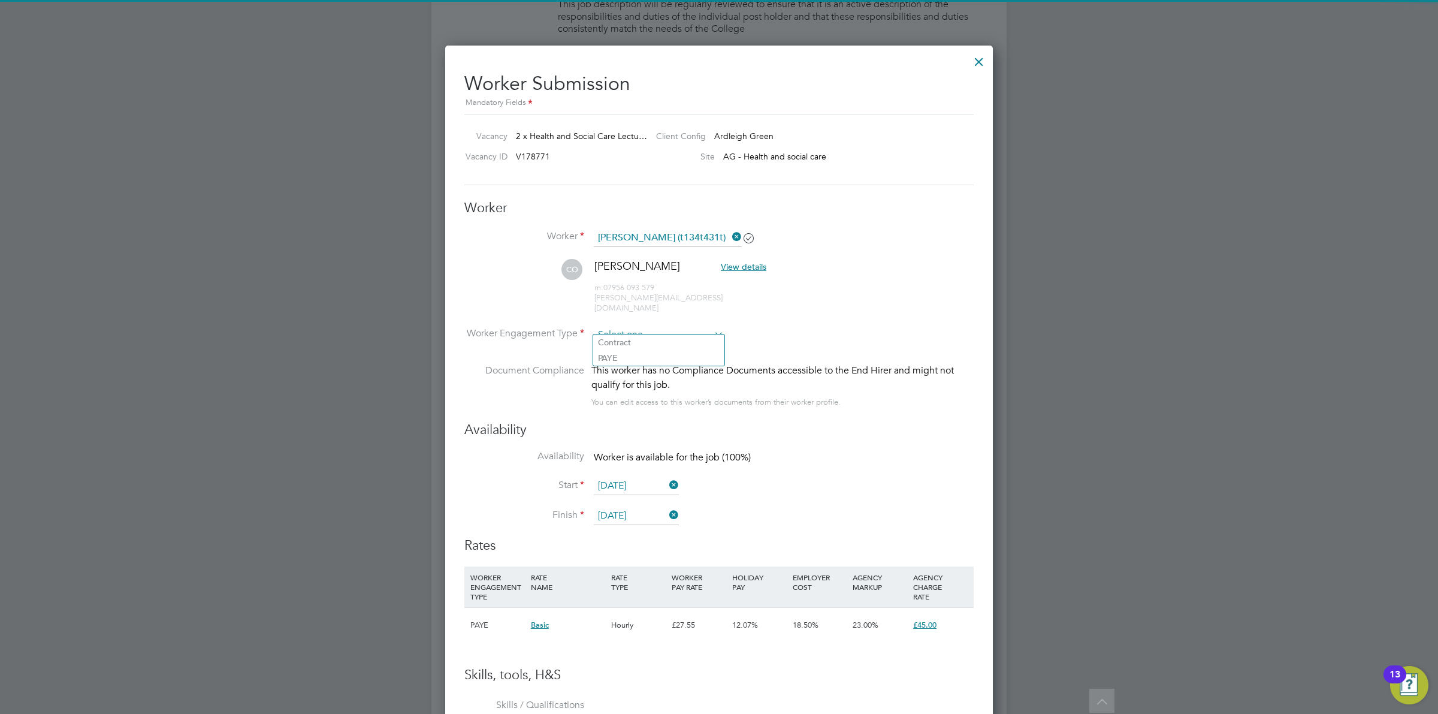
click at [649, 328] on input at bounding box center [659, 335] width 130 height 18
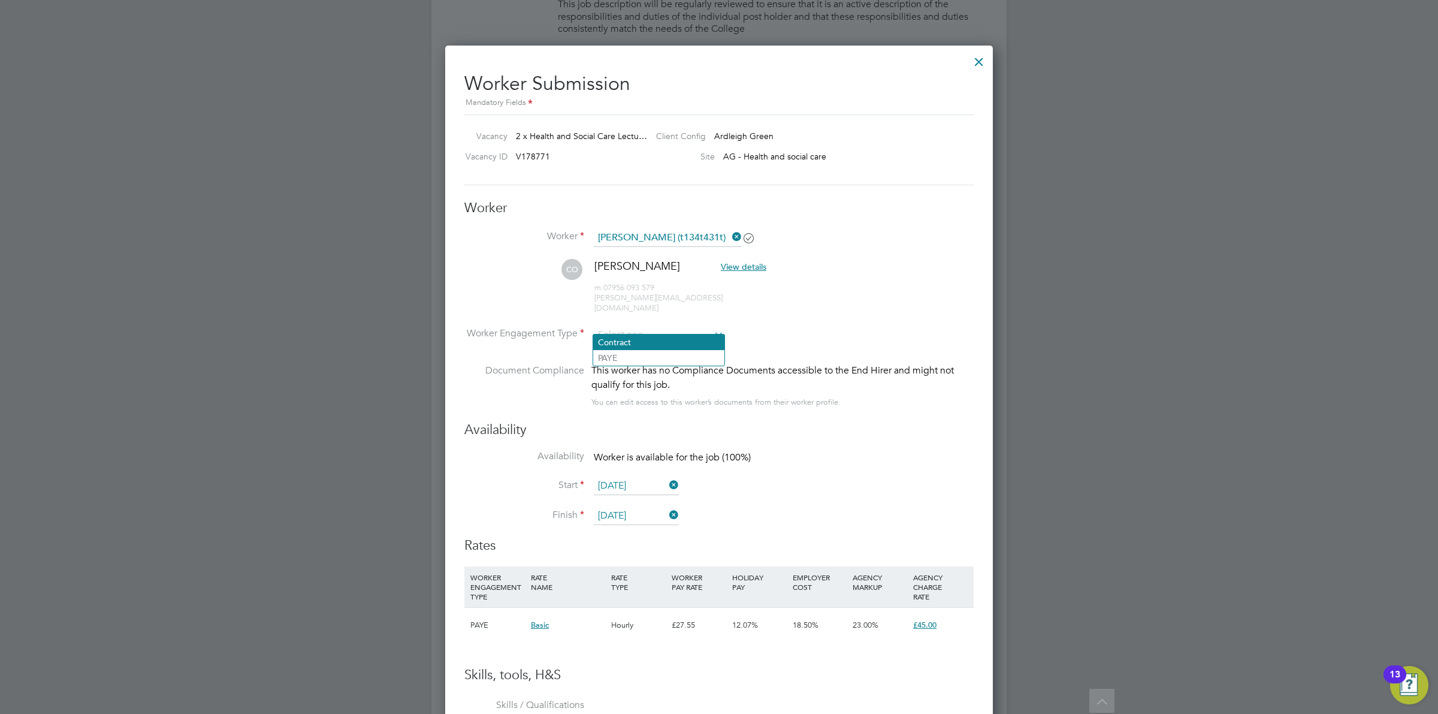
click at [649, 345] on li "Contract" at bounding box center [658, 342] width 131 height 16
type input "Contract"
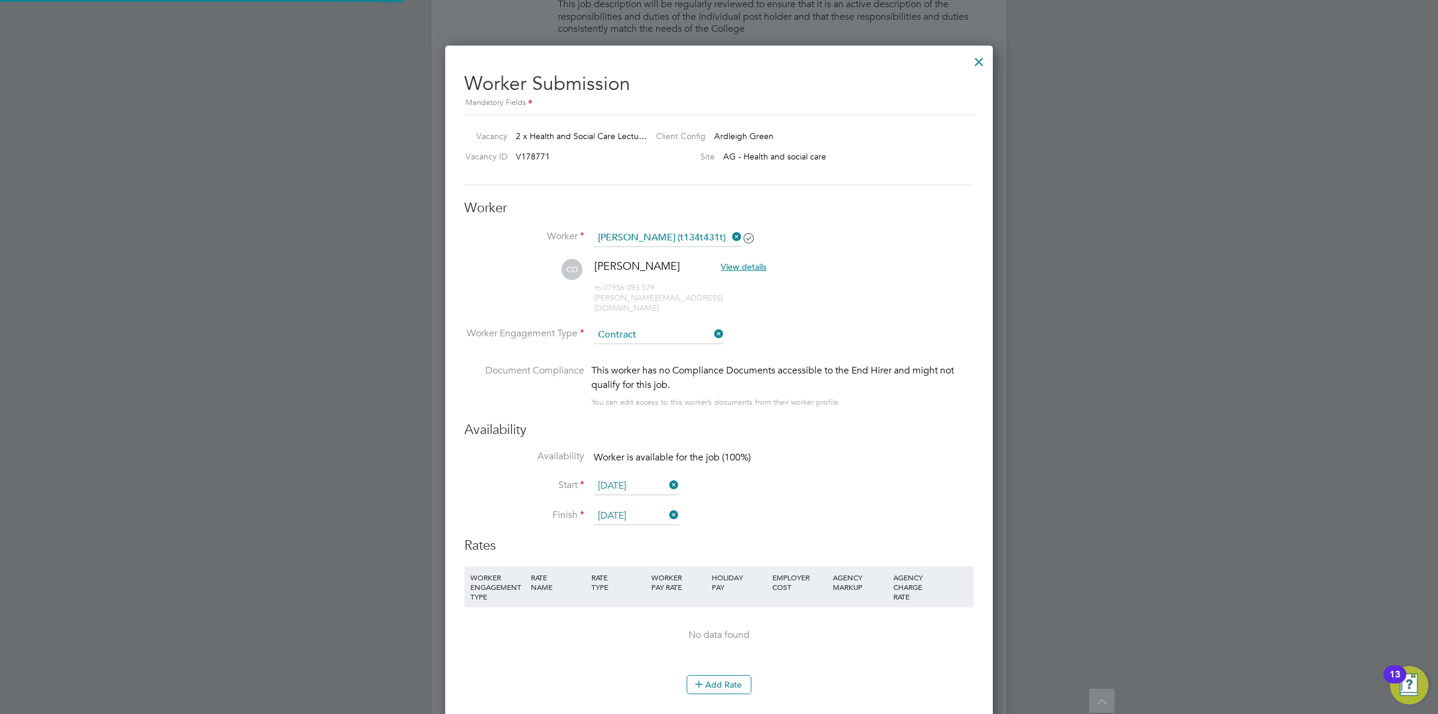
scroll to position [1049, 548]
click at [871, 289] on li "CO [PERSON_NAME] View details m: 07956 093 579 [PERSON_NAME][EMAIL_ADDRESS][DOM…" at bounding box center [718, 292] width 509 height 67
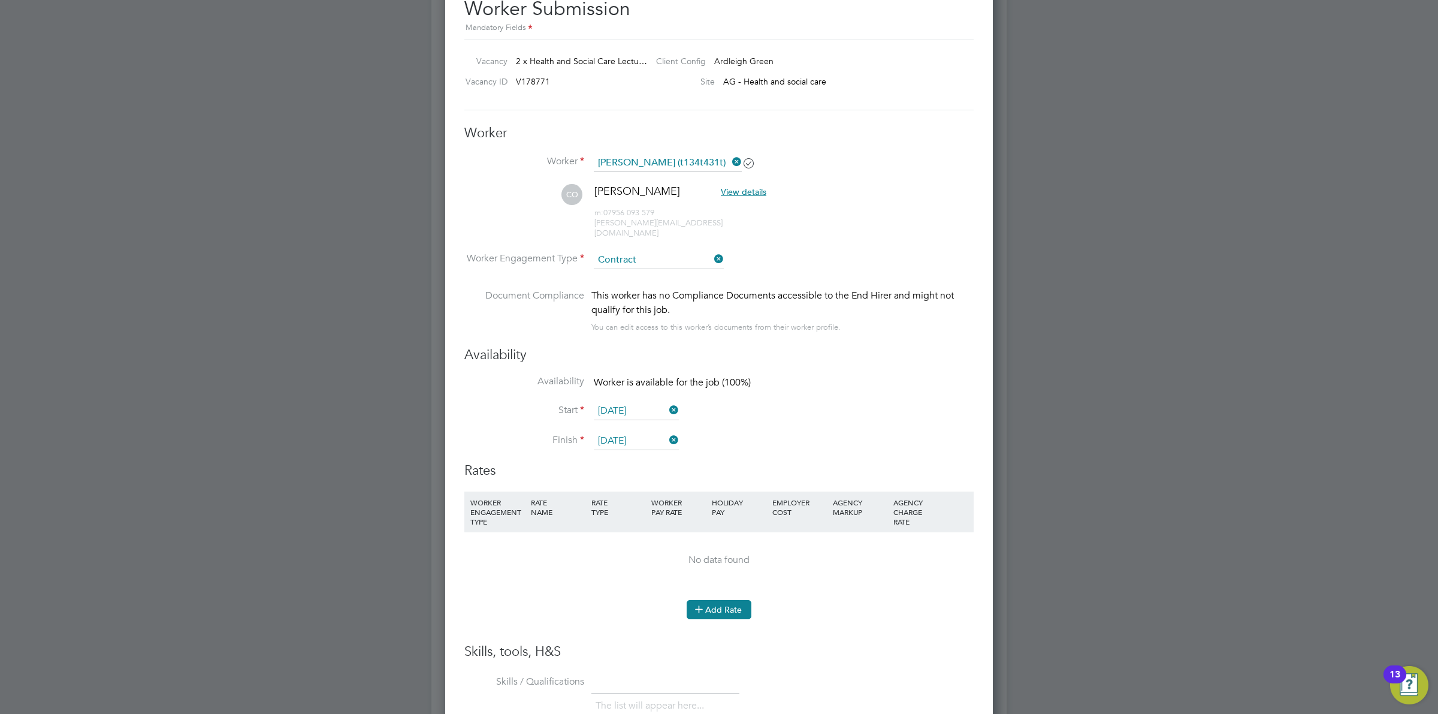
click at [735, 600] on button "Add Rate" at bounding box center [719, 609] width 65 height 19
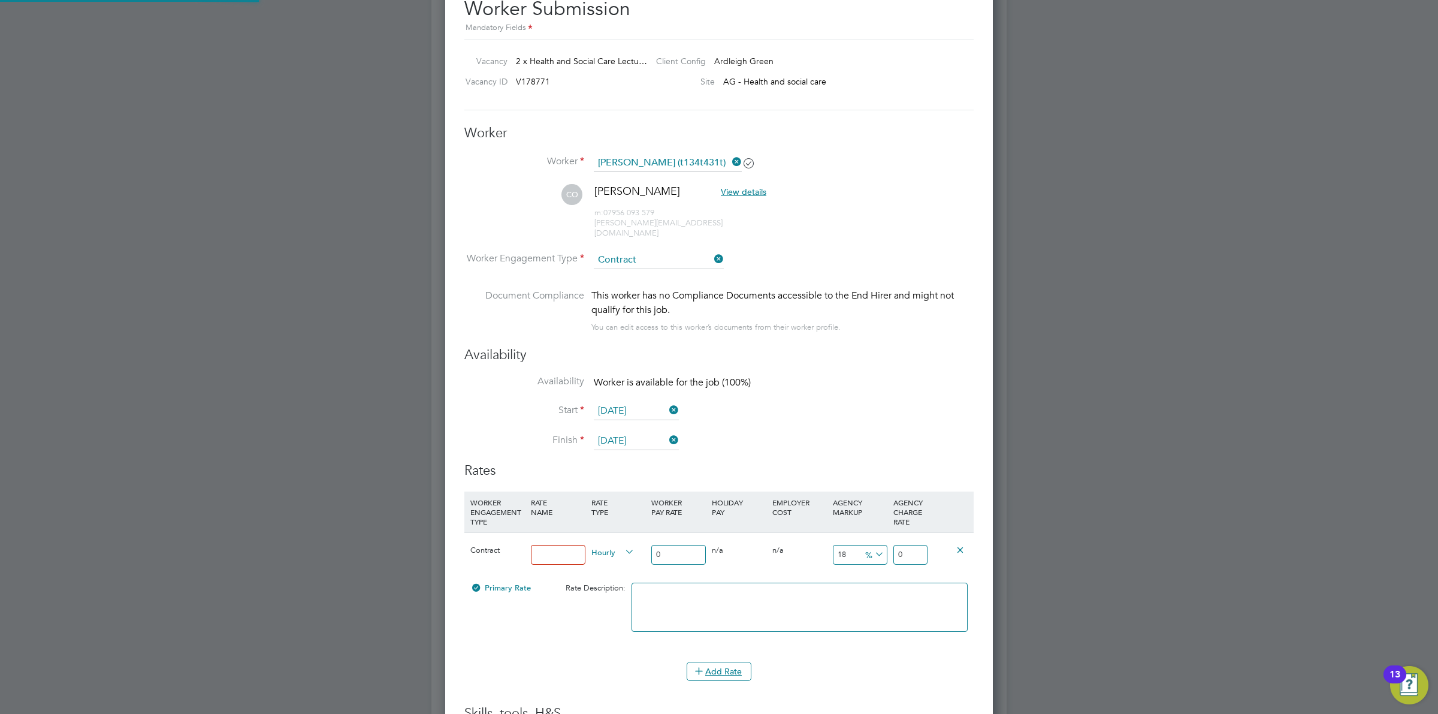
scroll to position [0, 0]
click at [544, 545] on input at bounding box center [558, 555] width 55 height 20
type input "Standard Rate"
click at [753, 404] on li "Start [DATE]" at bounding box center [718, 417] width 509 height 30
drag, startPoint x: 680, startPoint y: 550, endPoint x: 642, endPoint y: 544, distance: 38.2
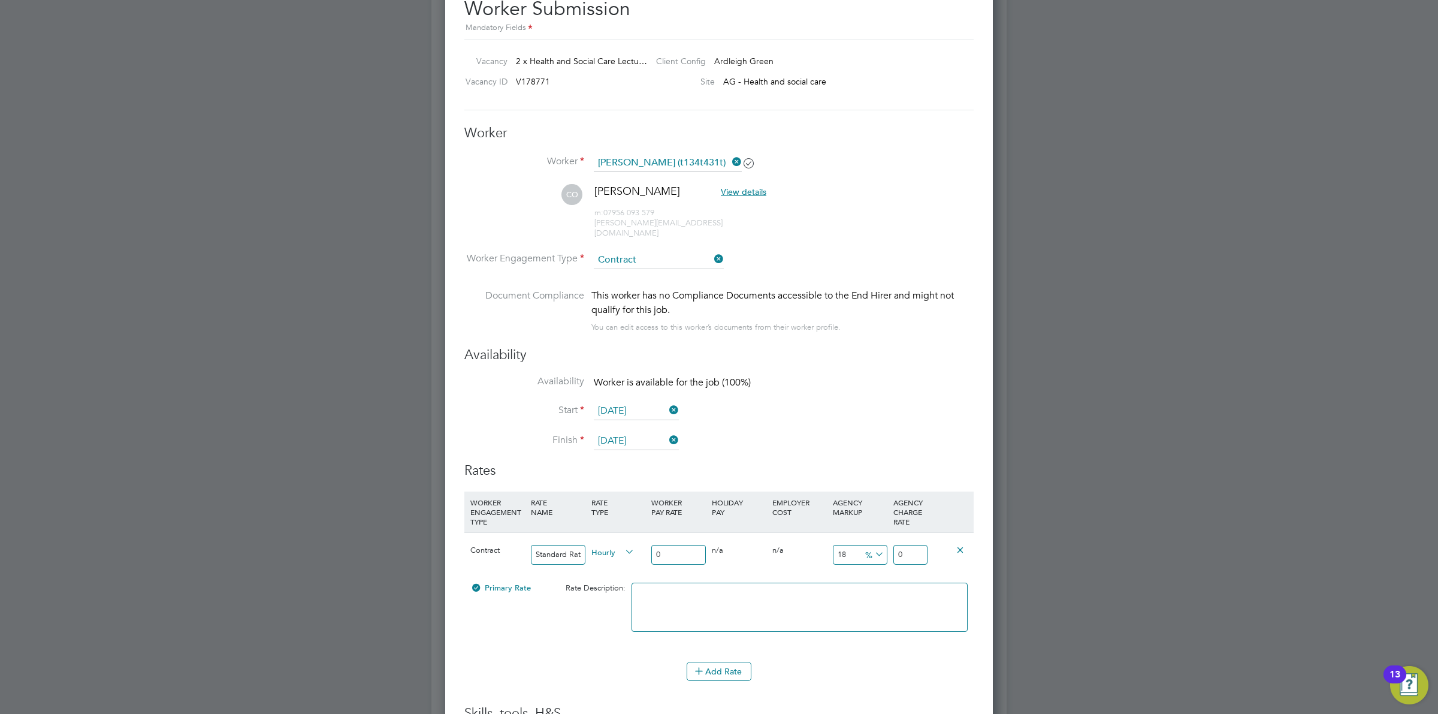
click at [642, 544] on div "Contract Standard Rate Hourly 0 0 n/a 0 n/a 18 0 % 0" at bounding box center [718, 554] width 509 height 44
type input "3"
type input "0.54"
type input "3.54"
type input "38"
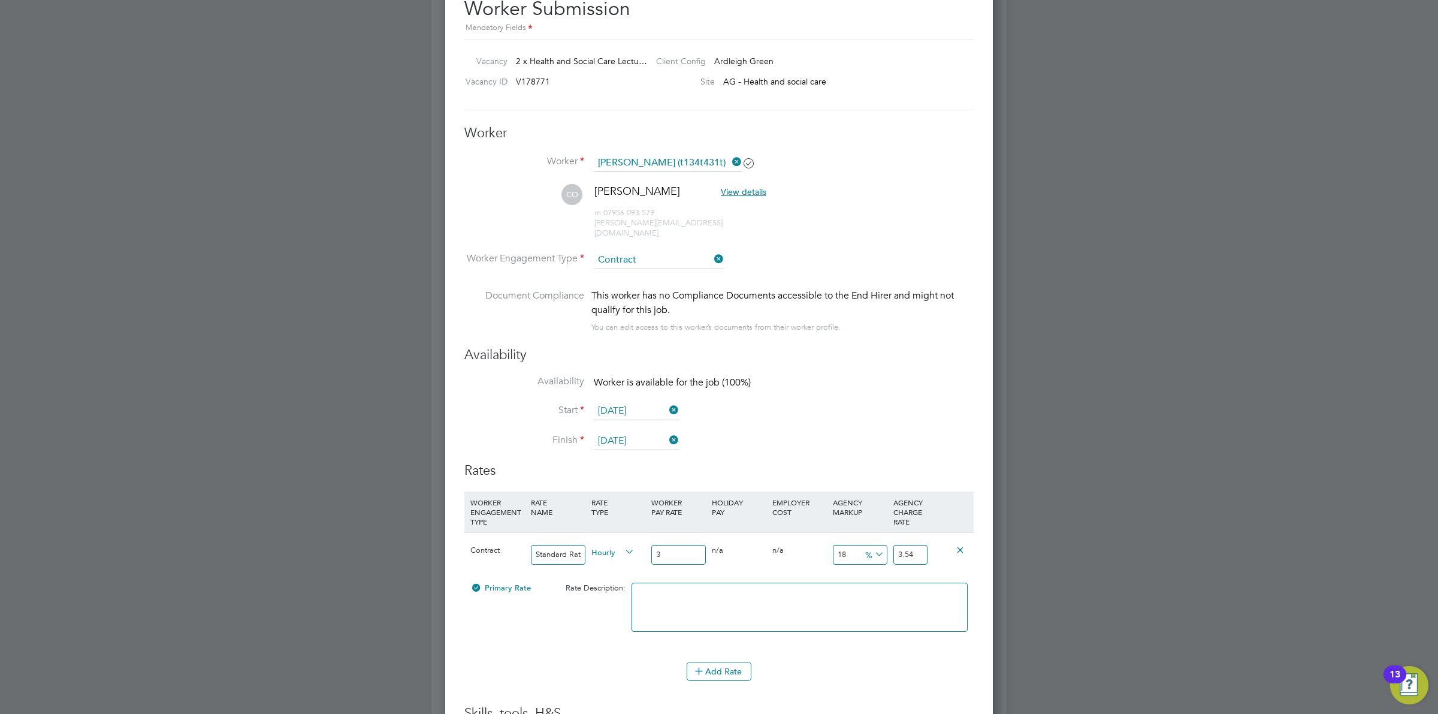
type input "6.84"
type input "44.84"
type input "38.5"
type input "6.93"
type input "45.43"
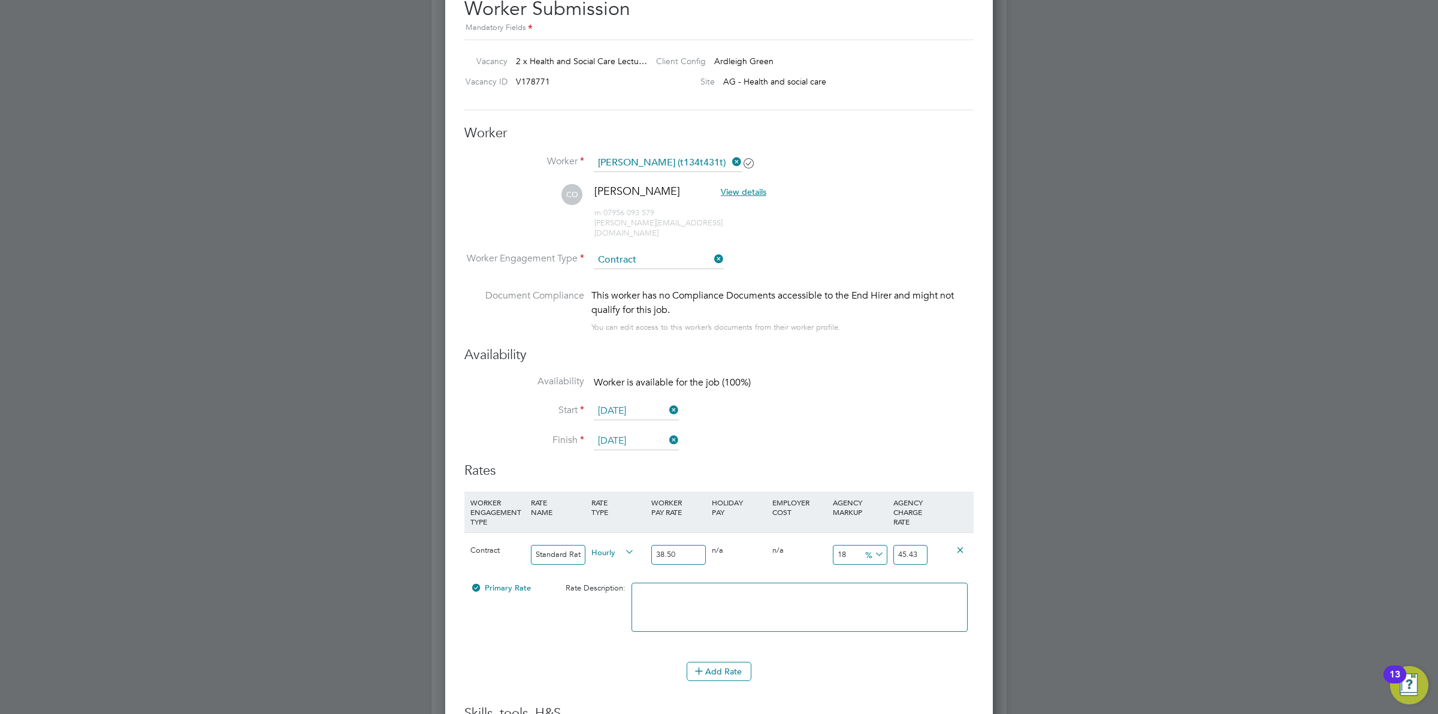
type input "38.50"
click at [873, 548] on icon at bounding box center [873, 554] width 0 height 17
click at [868, 567] on li "£" at bounding box center [874, 574] width 29 height 16
drag, startPoint x: 861, startPoint y: 547, endPoint x: 836, endPoint y: 545, distance: 24.6
click at [836, 545] on div "18 6.93 £" at bounding box center [860, 555] width 61 height 44
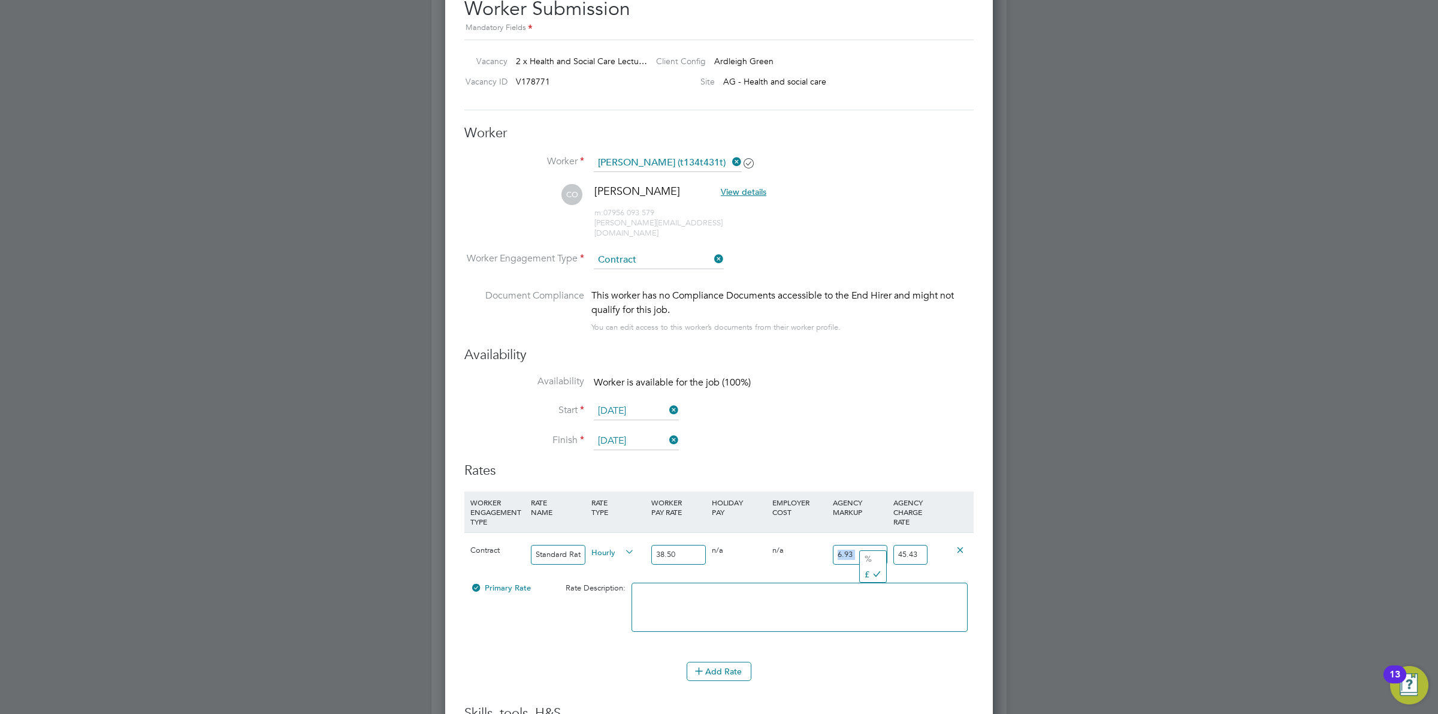
type span "&pound;"
click at [836, 550] on input "6.93" at bounding box center [860, 555] width 55 height 20
drag, startPoint x: 852, startPoint y: 544, endPoint x: 815, endPoint y: 541, distance: 37.2
click at [815, 541] on div "Contract Standard Rate Hourly 38.50 0 n/a 0 n/a 18 6.93 £ 45.43" at bounding box center [718, 554] width 509 height 44
type input "1"
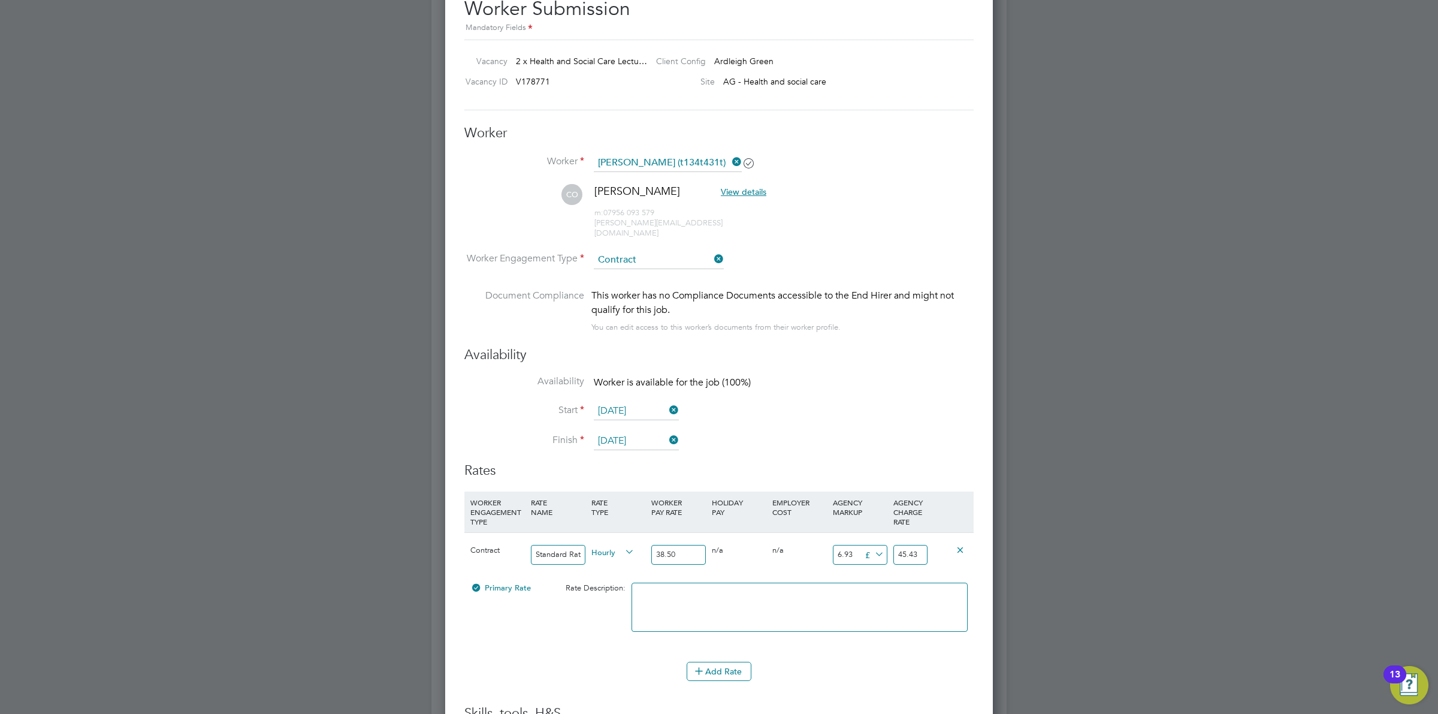
type input "39.5"
type input "12"
type input "50.5"
type input "12.5"
type input "51"
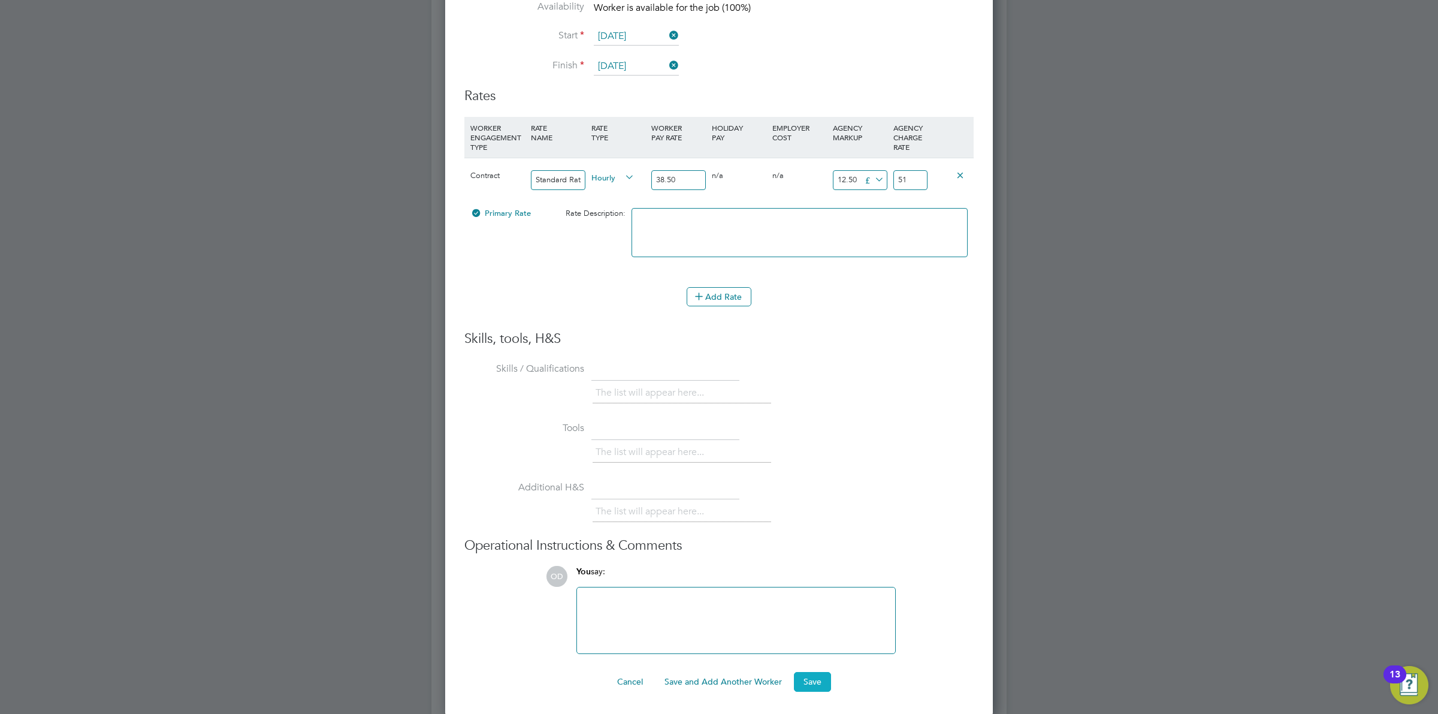
type input "12.50"
click at [810, 672] on button "Save" at bounding box center [812, 681] width 37 height 19
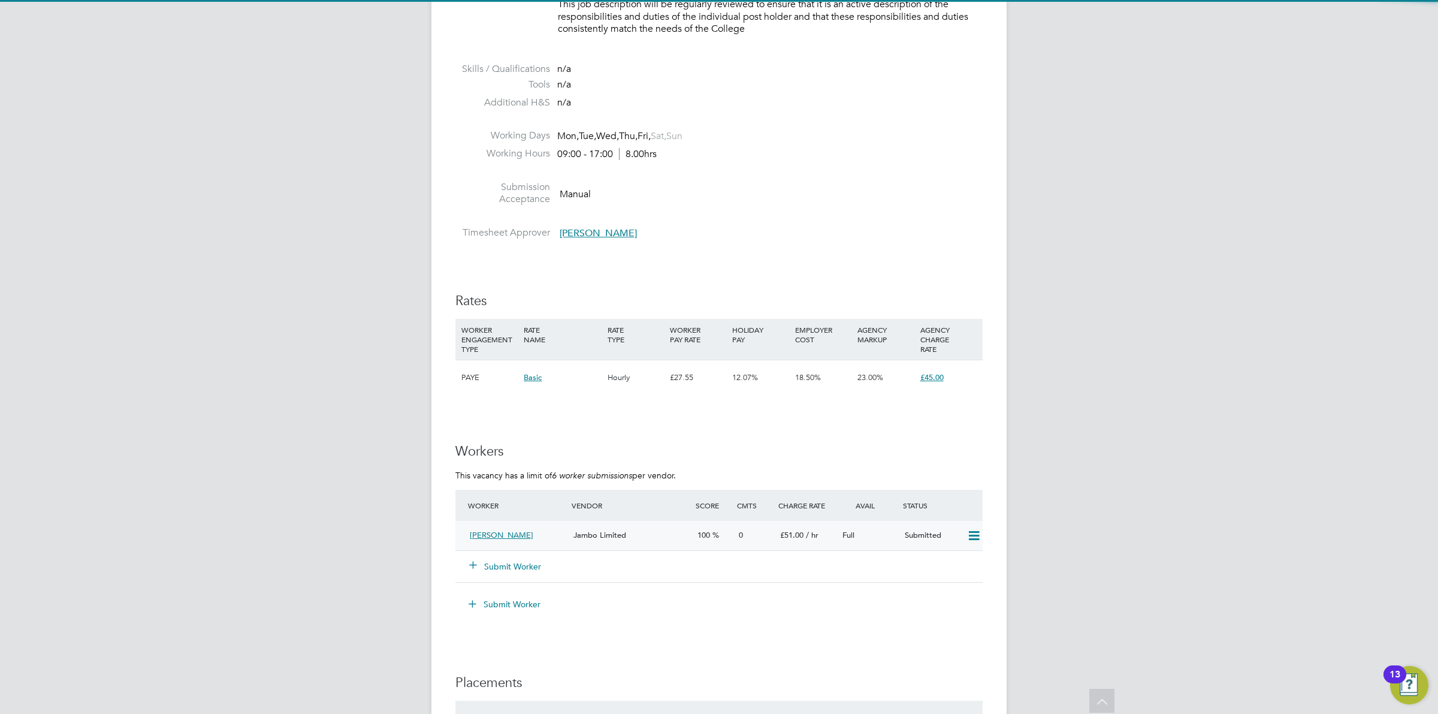
click at [782, 537] on span "£51.00" at bounding box center [791, 535] width 23 height 10
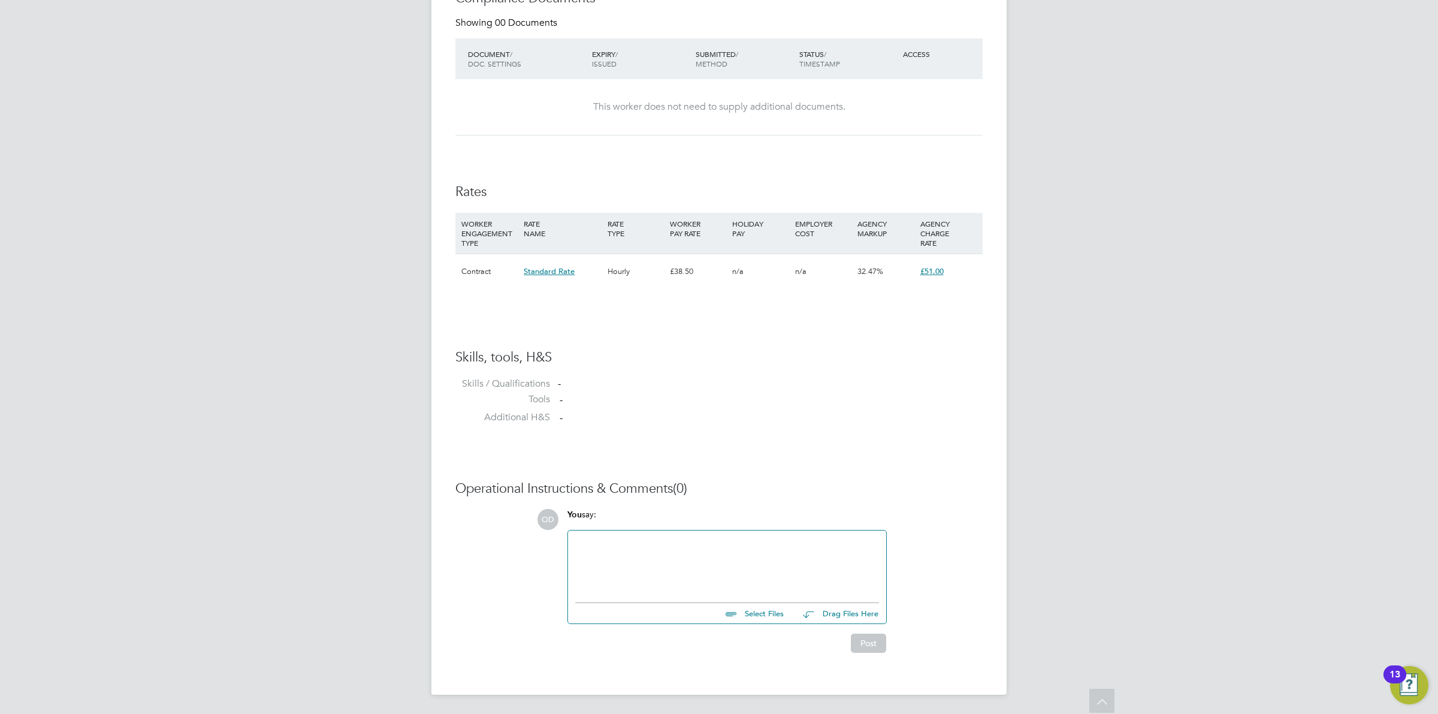
click at [790, 612] on input "file" at bounding box center [789, 611] width 180 height 17
type input "C:\fakepath\[PERSON_NAME] HQ00225791.docx"
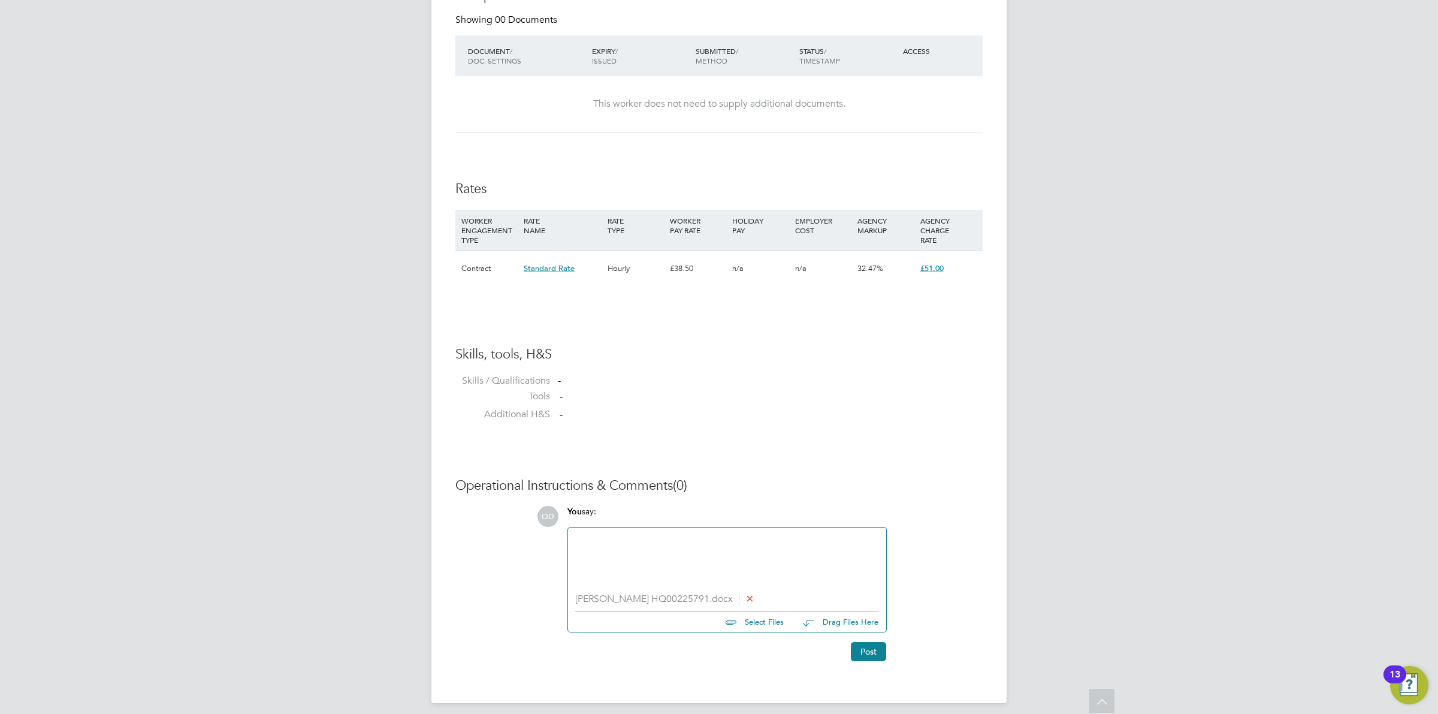
click at [847, 645] on div "Post" at bounding box center [726, 651] width 319 height 19
click at [856, 648] on button "Post" at bounding box center [868, 651] width 35 height 19
